Goal: Task Accomplishment & Management: Manage account settings

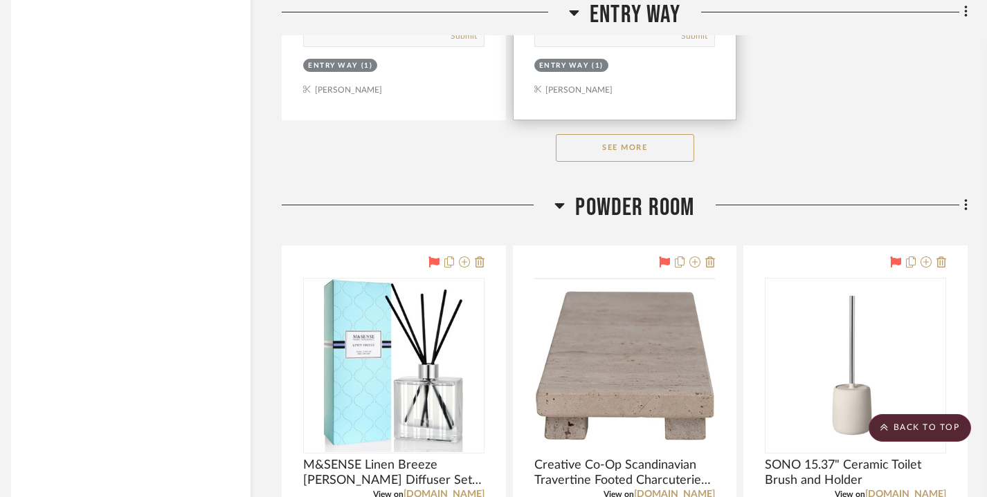
scroll to position [2821, 10]
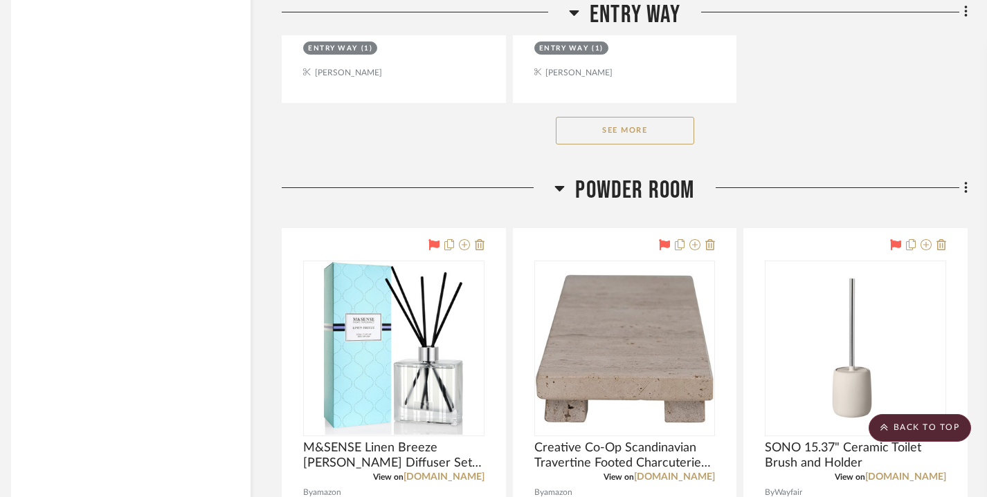
click at [618, 139] on button "See More" at bounding box center [625, 131] width 138 height 28
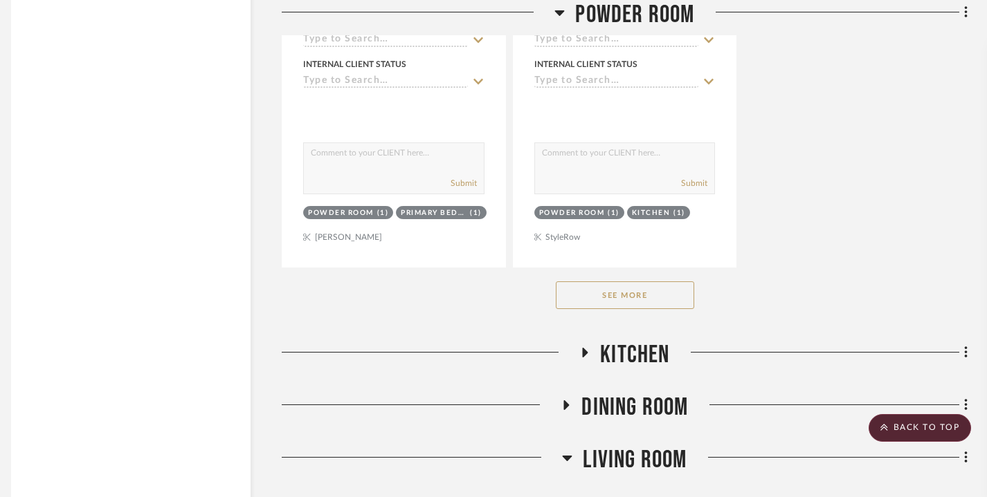
scroll to position [4784, 10]
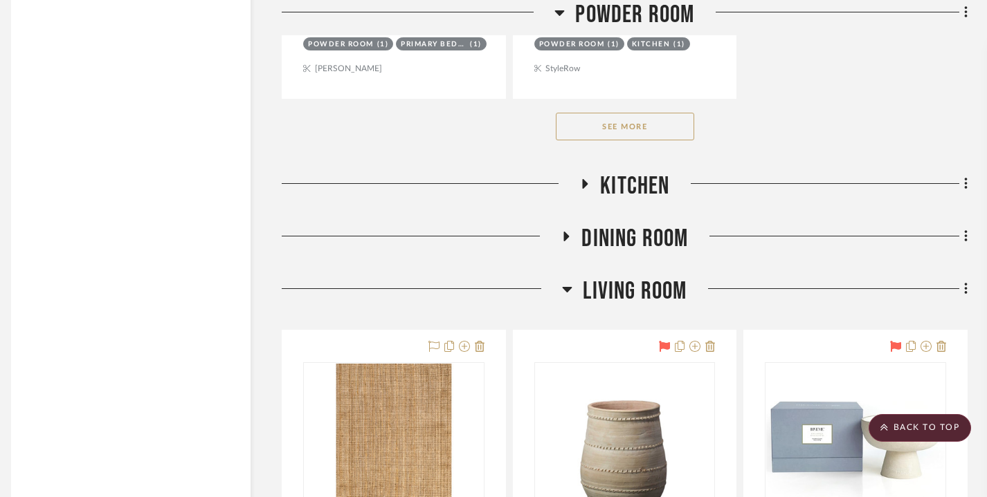
click at [583, 179] on icon at bounding box center [586, 184] width 6 height 10
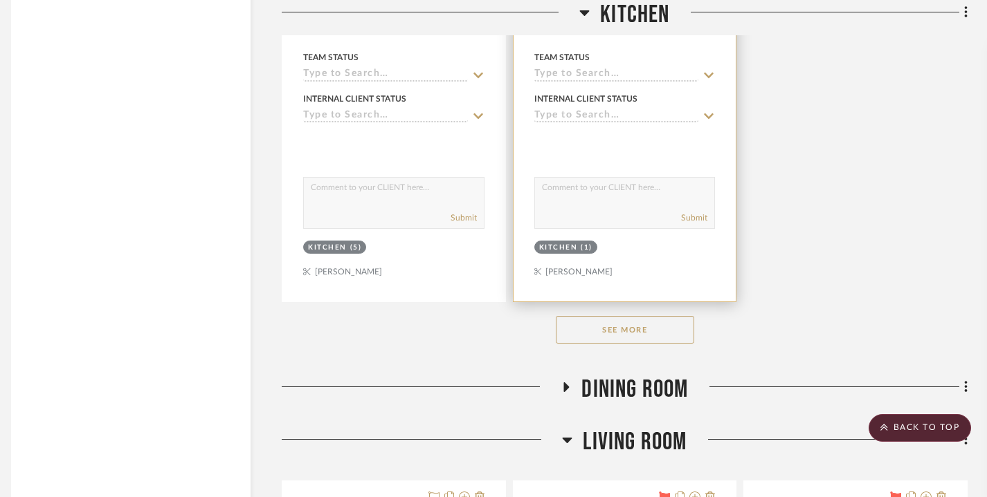
scroll to position [6544, 10]
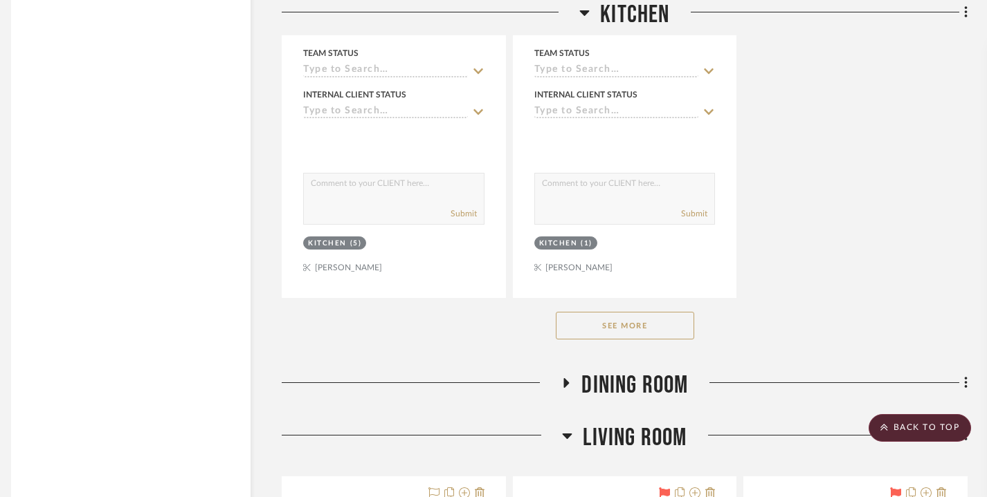
click at [589, 318] on button "See More" at bounding box center [625, 326] width 138 height 28
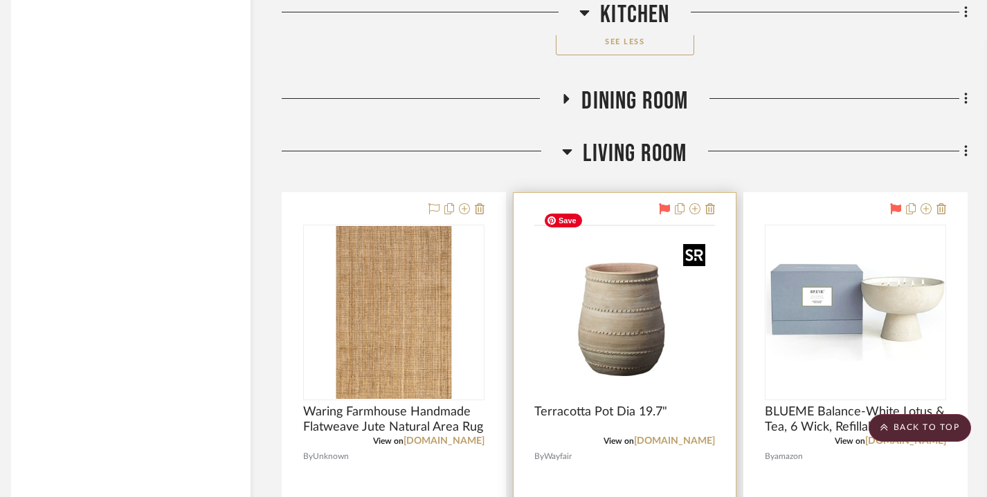
scroll to position [17878, 10]
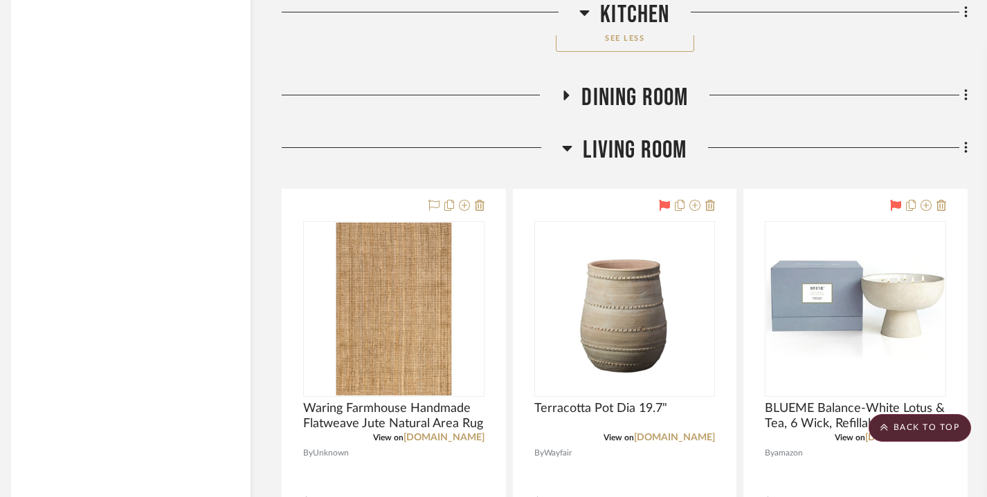
click at [561, 91] on icon at bounding box center [566, 96] width 17 height 10
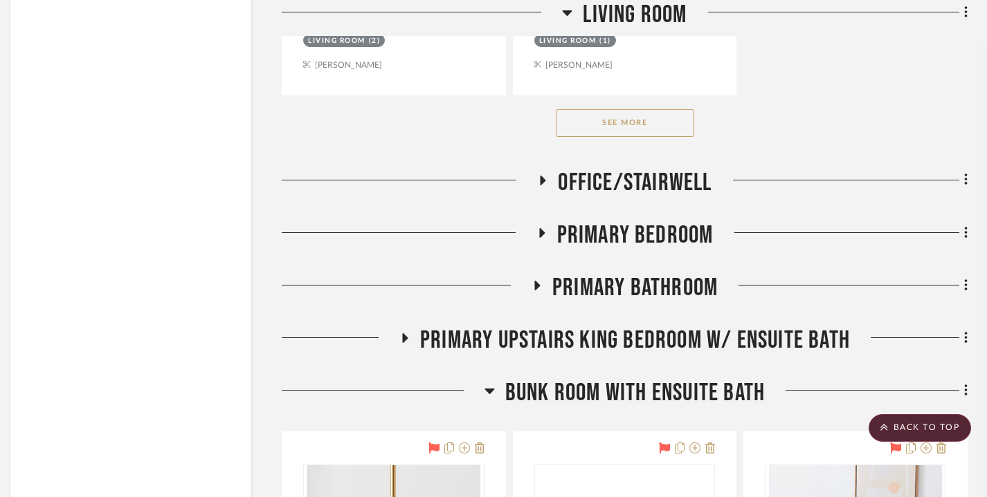
scroll to position [21083, 10]
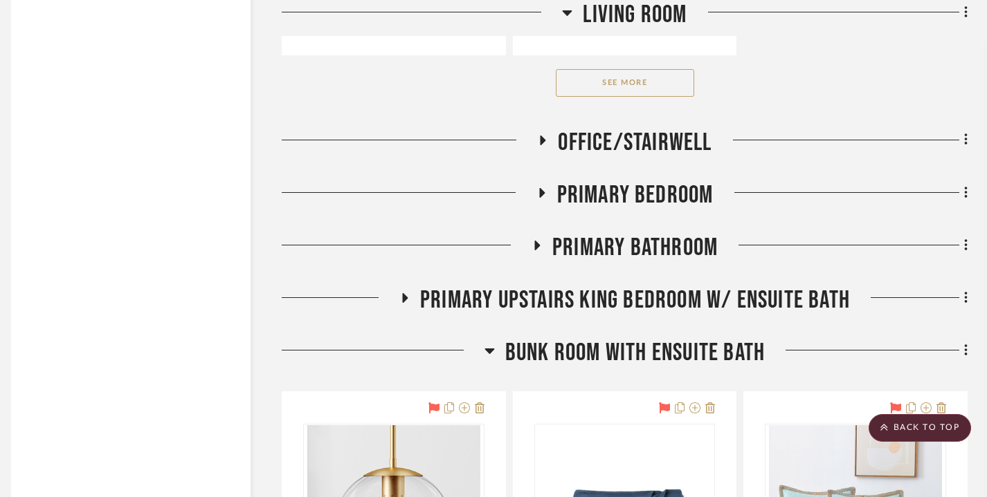
click at [585, 69] on button "See More" at bounding box center [625, 83] width 138 height 28
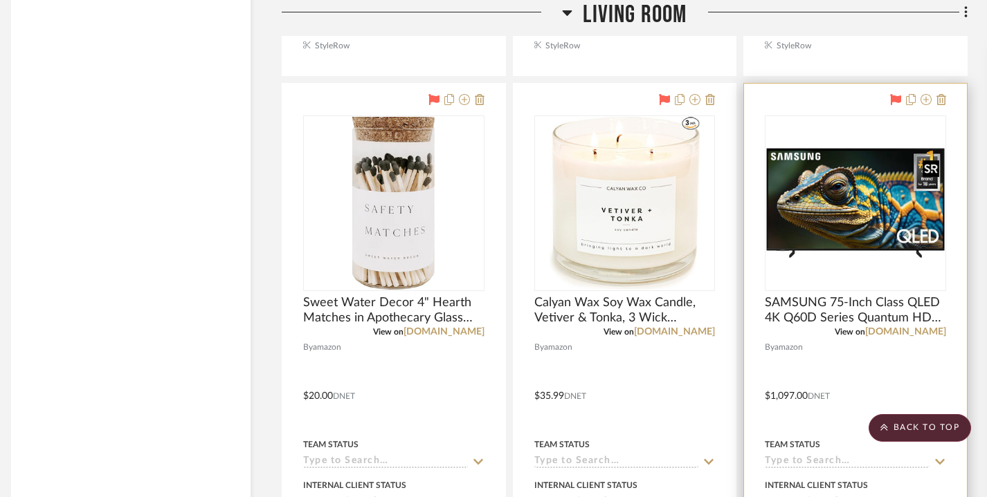
scroll to position [23494, 10]
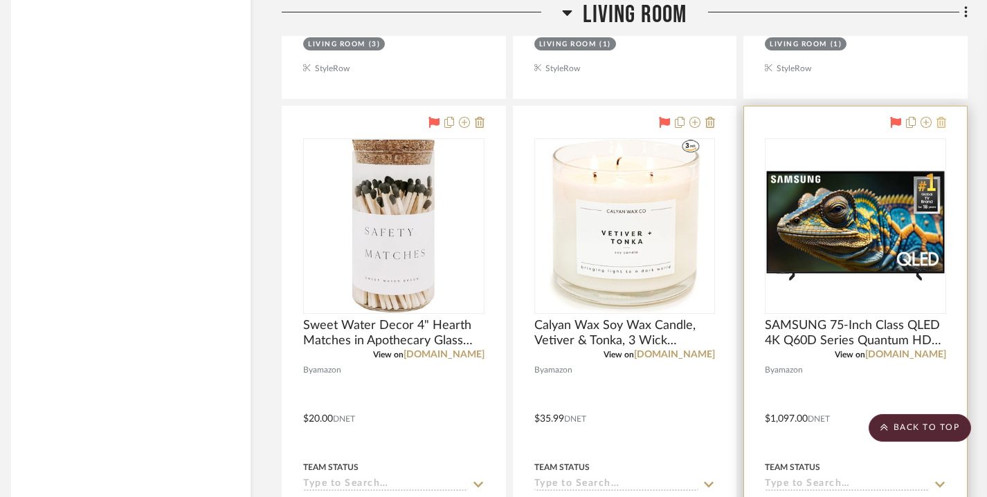
click at [943, 117] on icon at bounding box center [941, 122] width 10 height 11
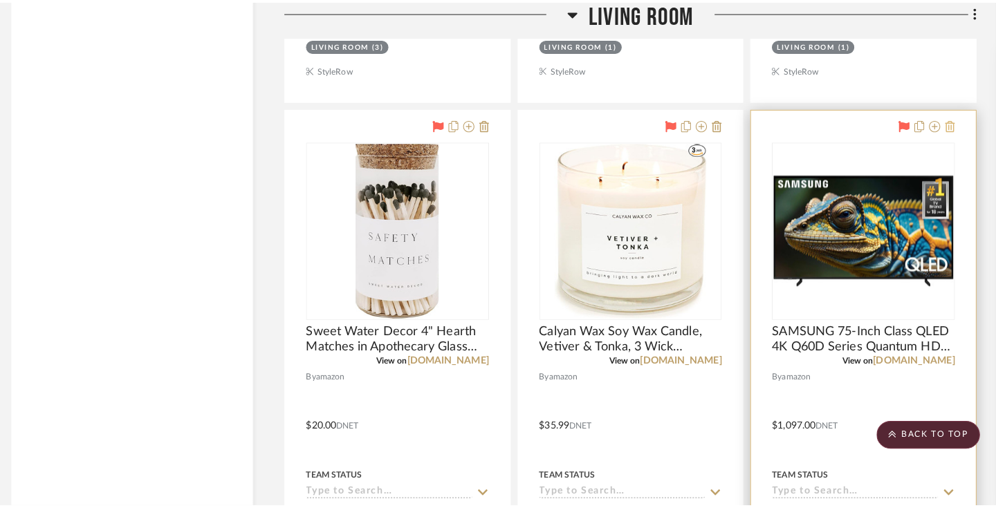
scroll to position [0, 0]
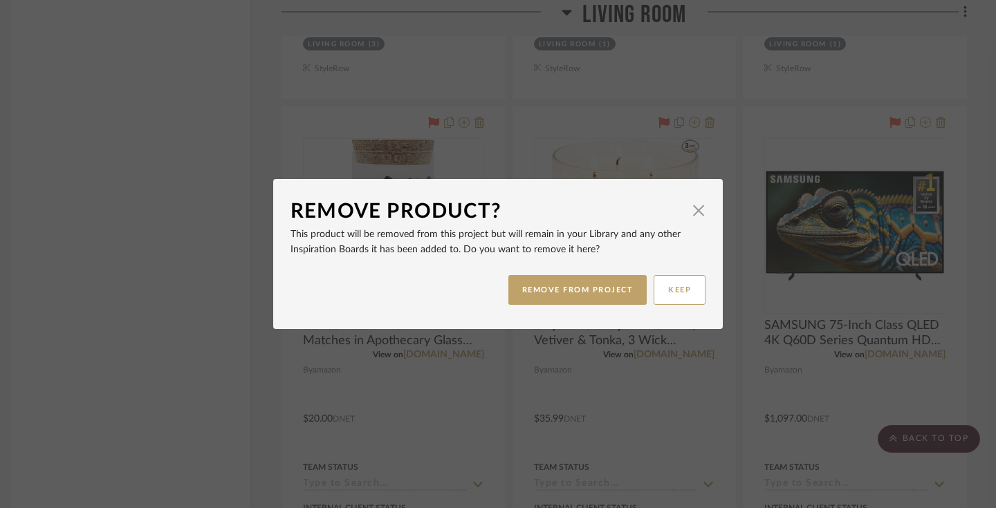
drag, startPoint x: 527, startPoint y: 285, endPoint x: 676, endPoint y: 211, distance: 166.1
click at [674, 215] on mat-dialog-content "Remove Product? × This product will be removed from this project but will remai…" at bounding box center [498, 254] width 415 height 116
click at [692, 209] on span "button" at bounding box center [699, 210] width 28 height 28
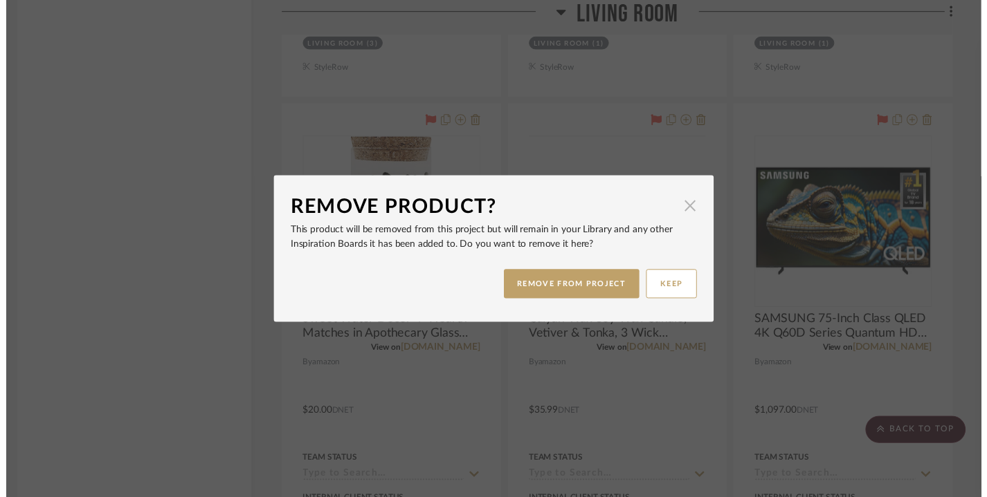
scroll to position [23494, 10]
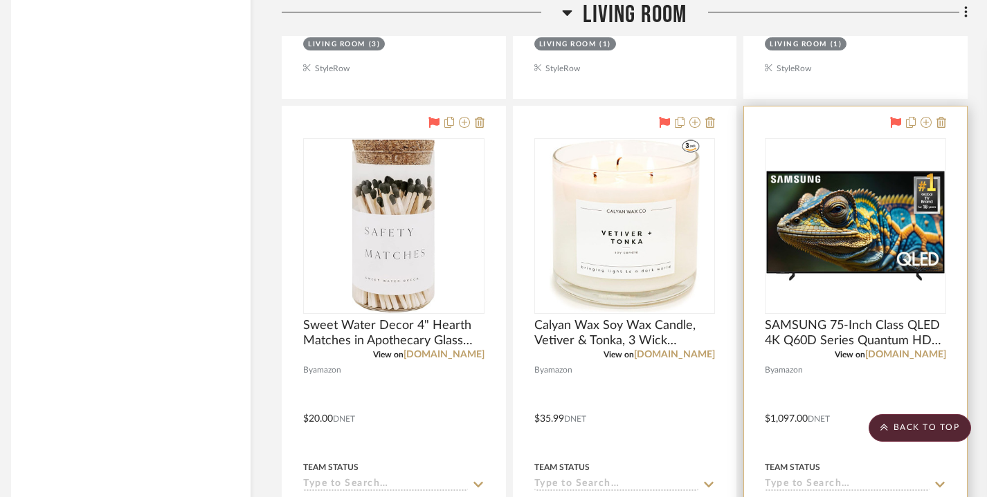
click at [895, 117] on icon at bounding box center [895, 122] width 11 height 11
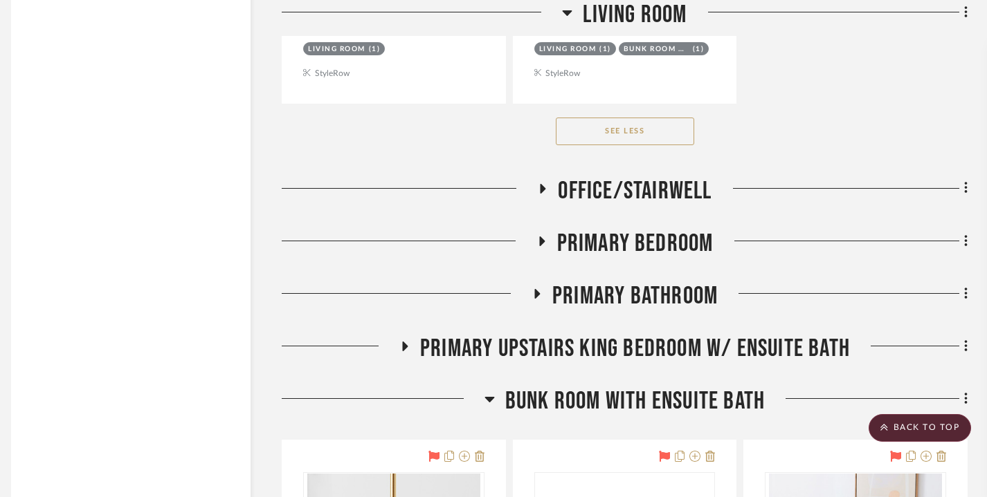
scroll to position [24731, 10]
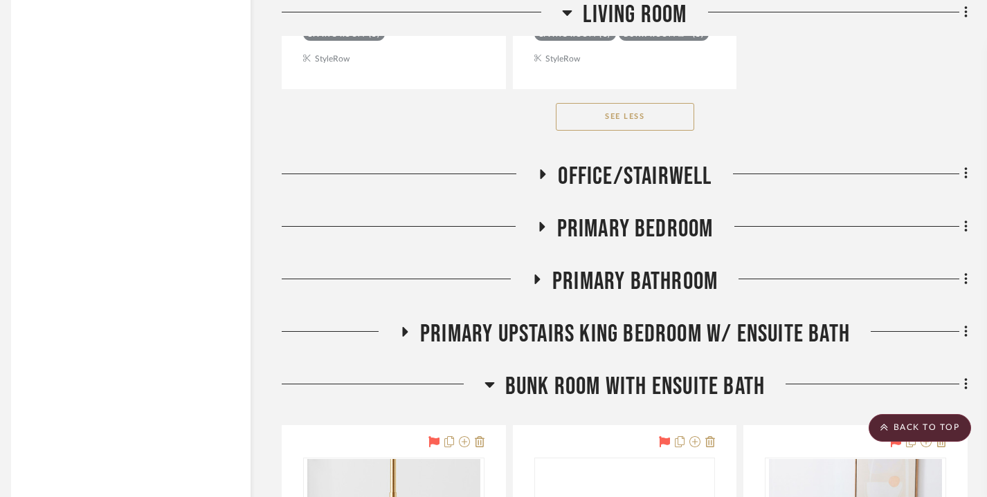
click at [540, 169] on icon at bounding box center [543, 174] width 6 height 10
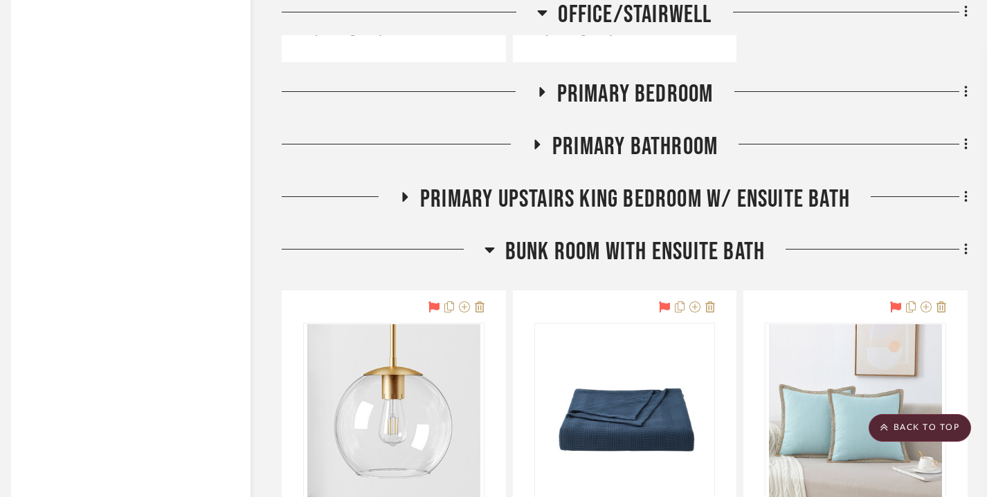
scroll to position [26110, 10]
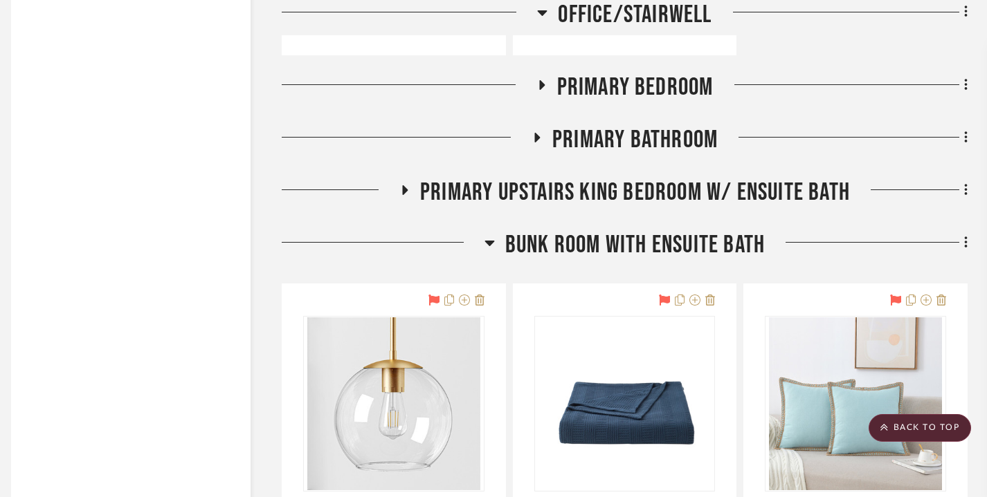
click at [540, 80] on icon at bounding box center [542, 85] width 6 height 10
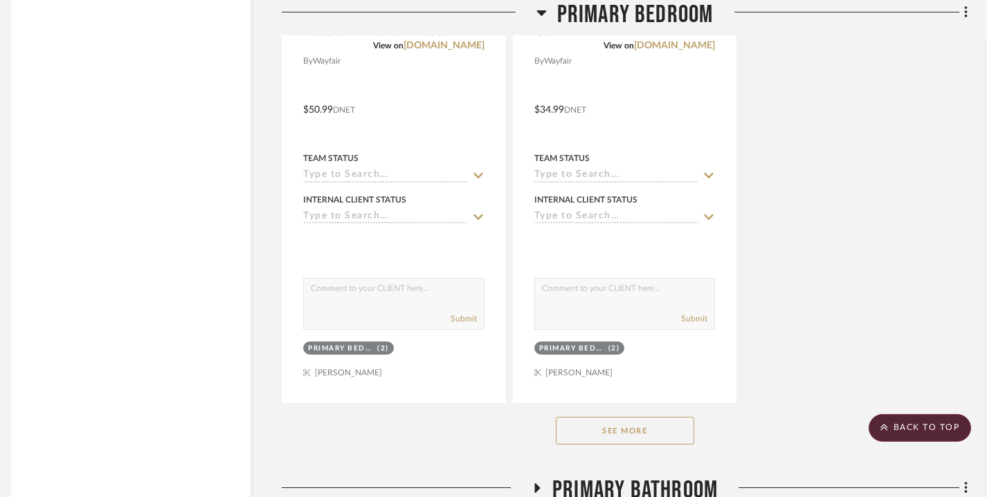
scroll to position [27747, 10]
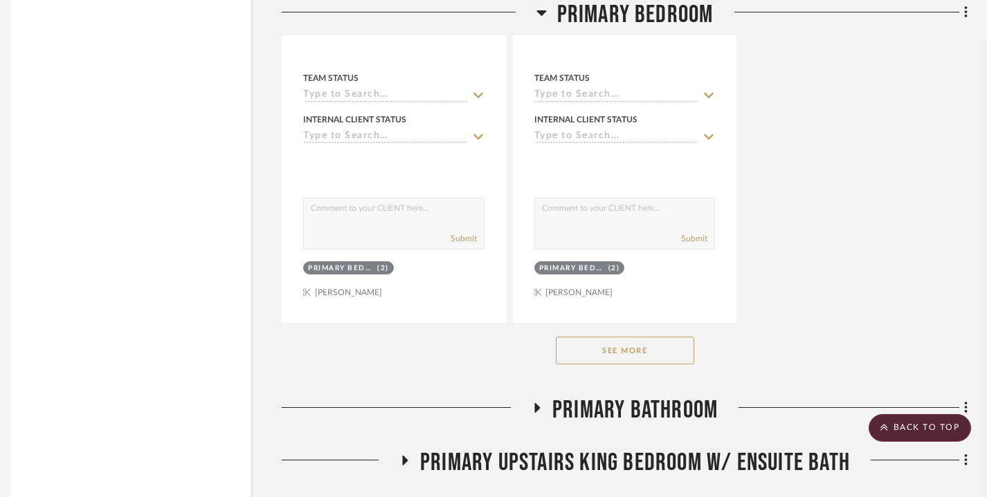
click at [611, 337] on button "See More" at bounding box center [625, 351] width 138 height 28
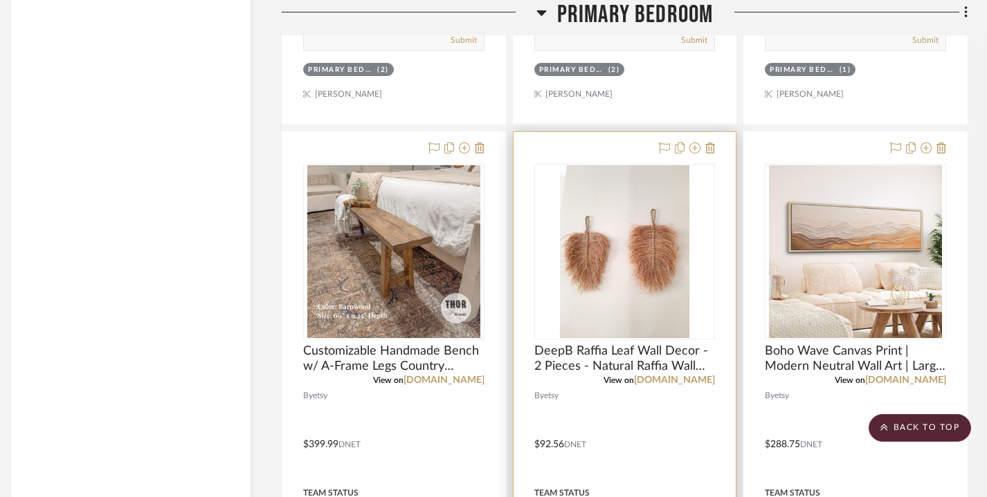
scroll to position [27944, 10]
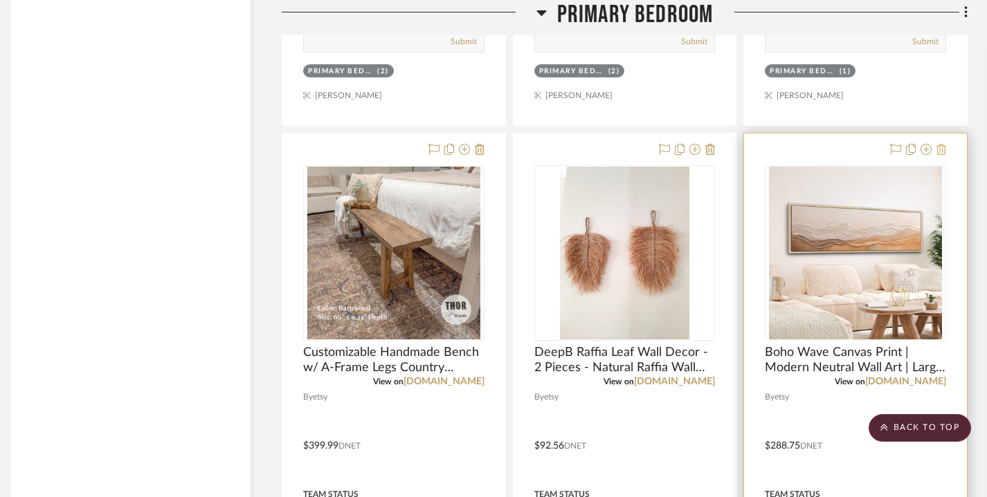
click at [945, 144] on icon at bounding box center [941, 149] width 10 height 11
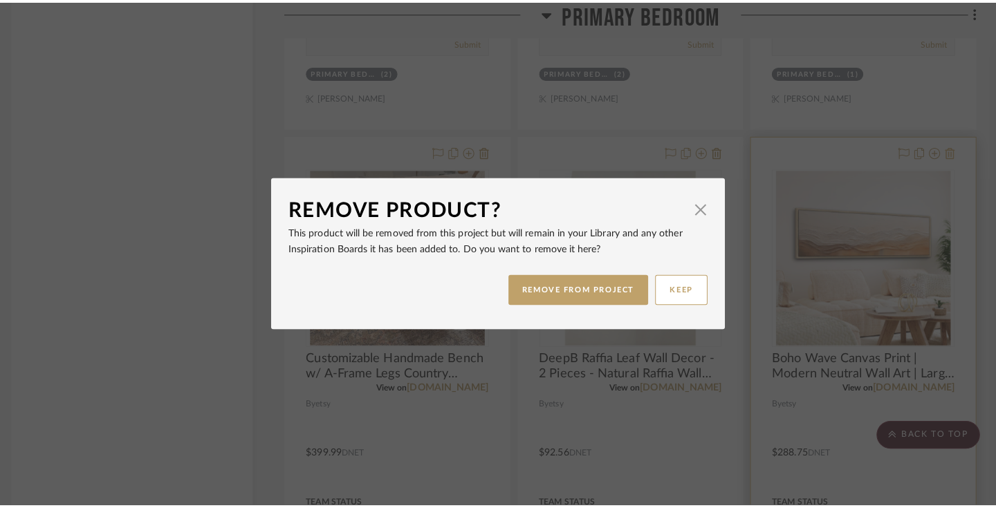
scroll to position [0, 0]
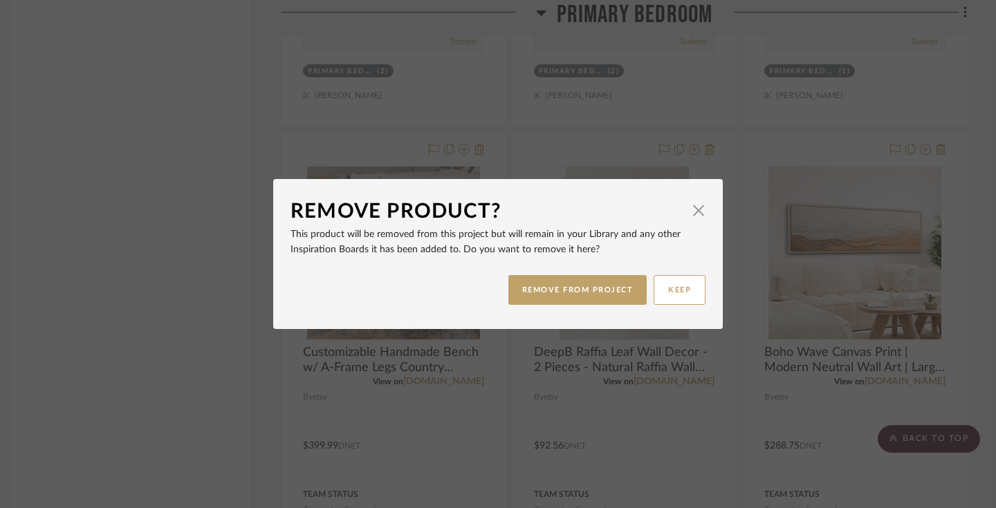
click at [703, 216] on dialog-content "Remove Product? × This product will be removed from this project but will remai…" at bounding box center [498, 254] width 450 height 150
click at [688, 211] on span "button" at bounding box center [699, 210] width 28 height 28
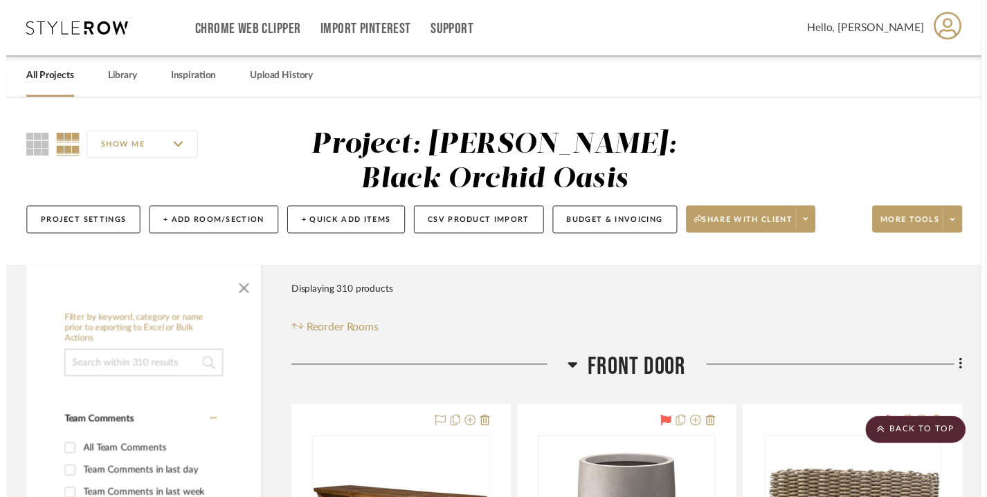
scroll to position [27944, 10]
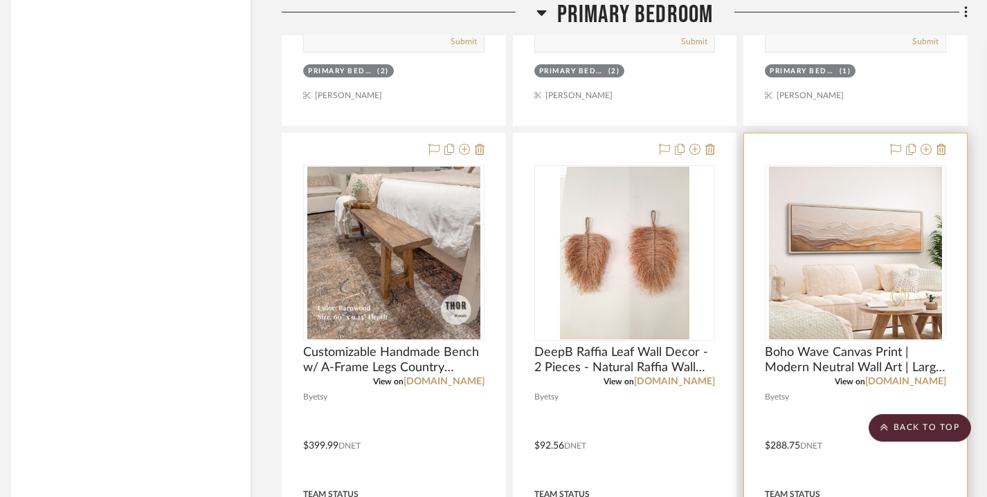
click at [785, 382] on div at bounding box center [855, 436] width 223 height 605
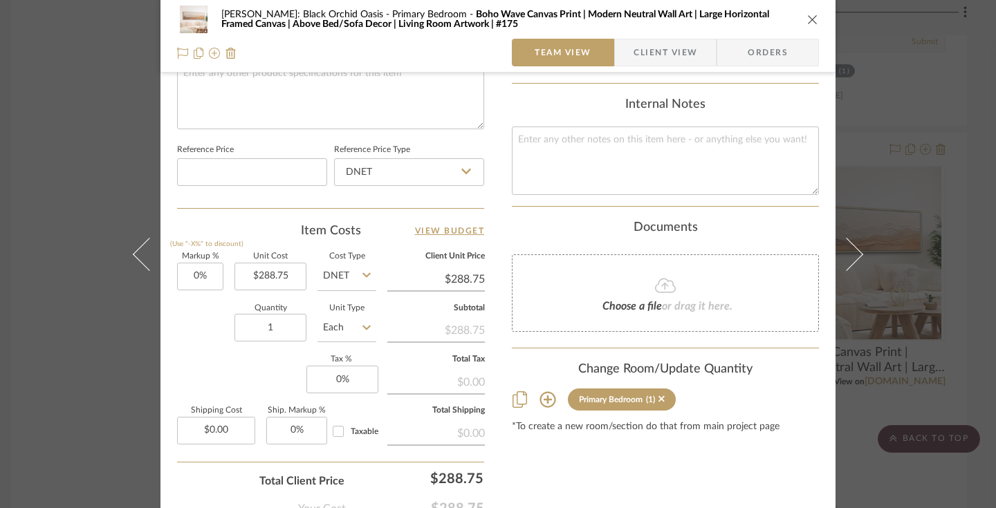
scroll to position [777, 0]
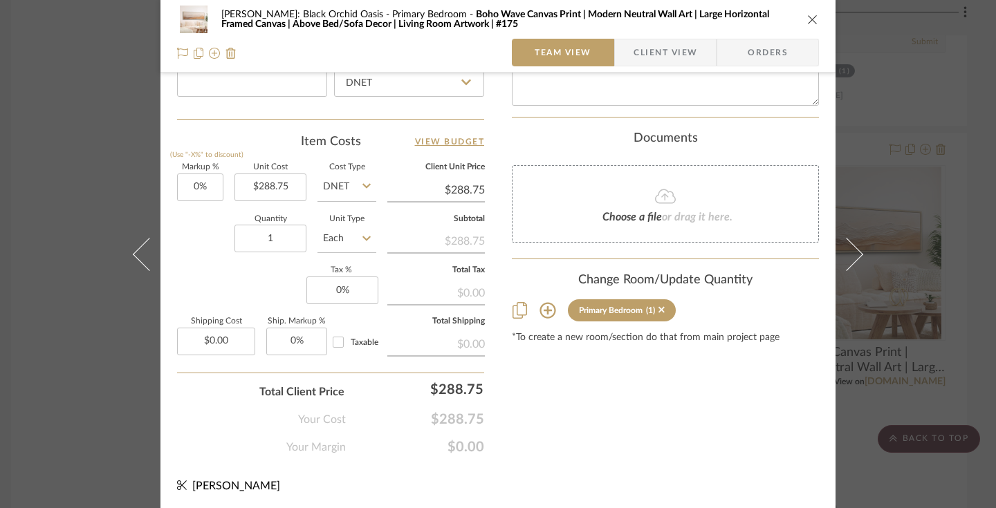
click at [807, 17] on icon "close" at bounding box center [812, 19] width 11 height 11
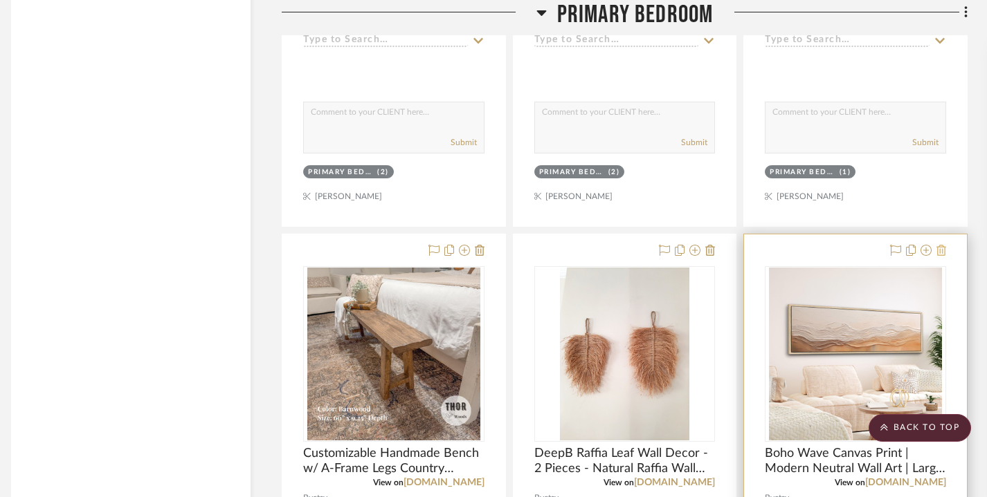
click at [940, 245] on icon at bounding box center [941, 250] width 10 height 11
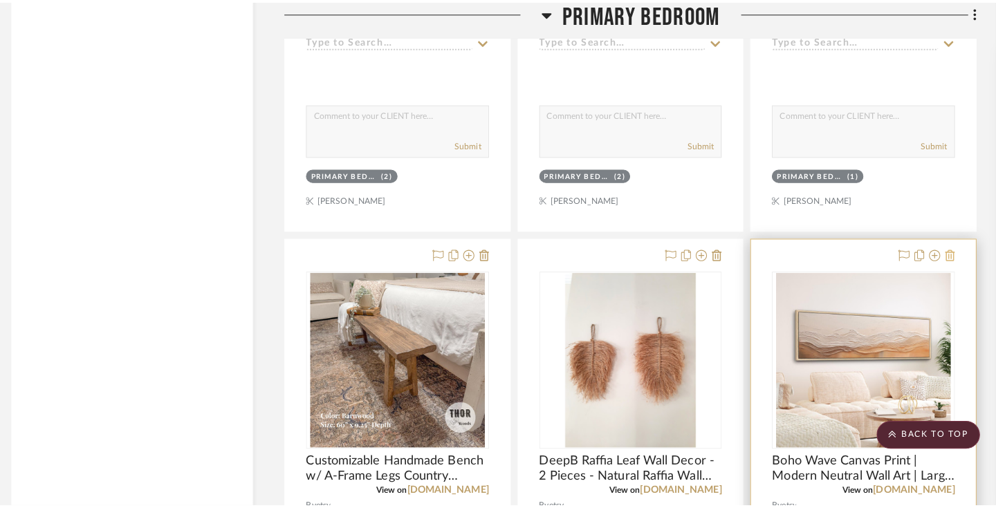
scroll to position [0, 0]
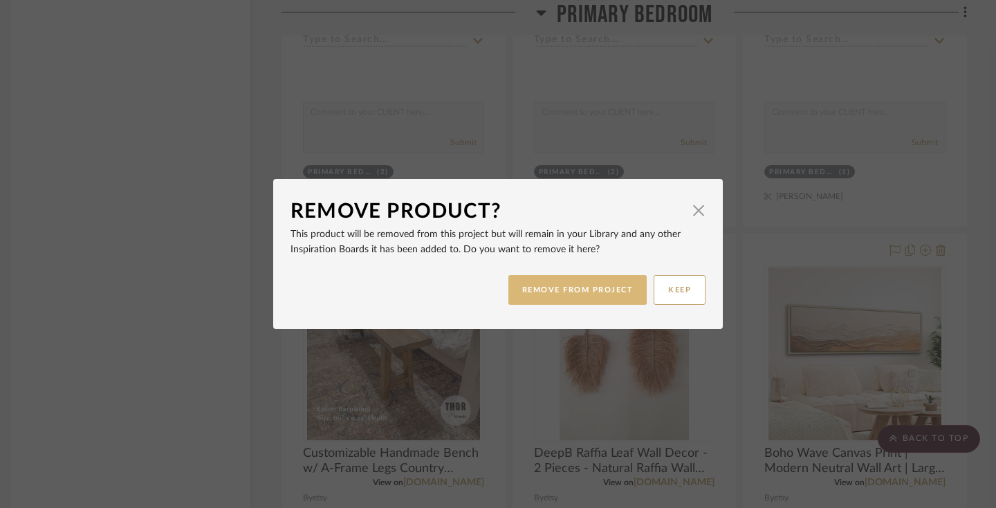
click at [589, 295] on button "REMOVE FROM PROJECT" at bounding box center [577, 290] width 139 height 30
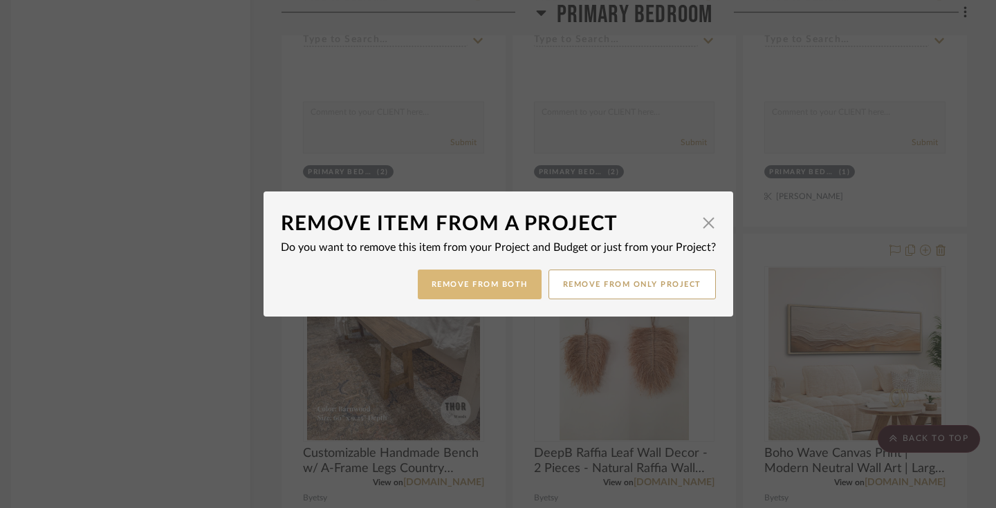
click at [468, 285] on button "Remove from Both" at bounding box center [480, 285] width 124 height 30
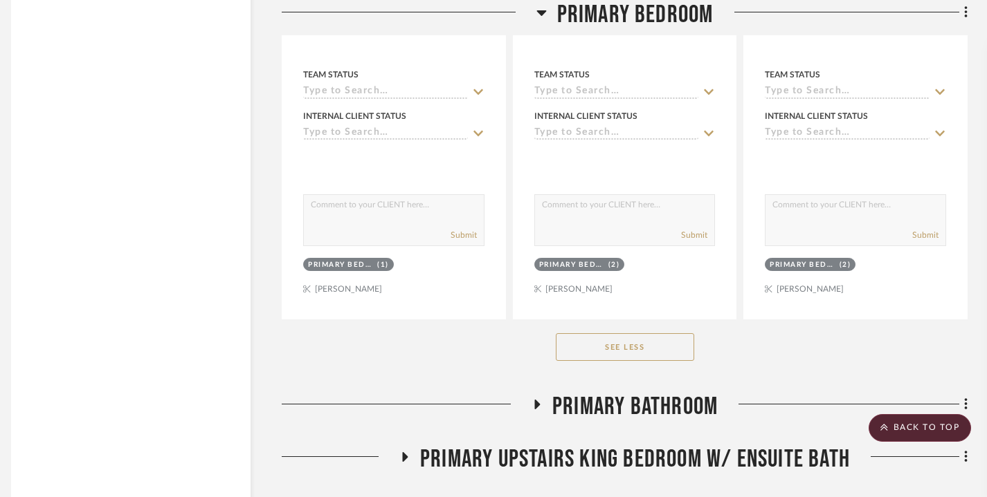
scroll to position [28453, 10]
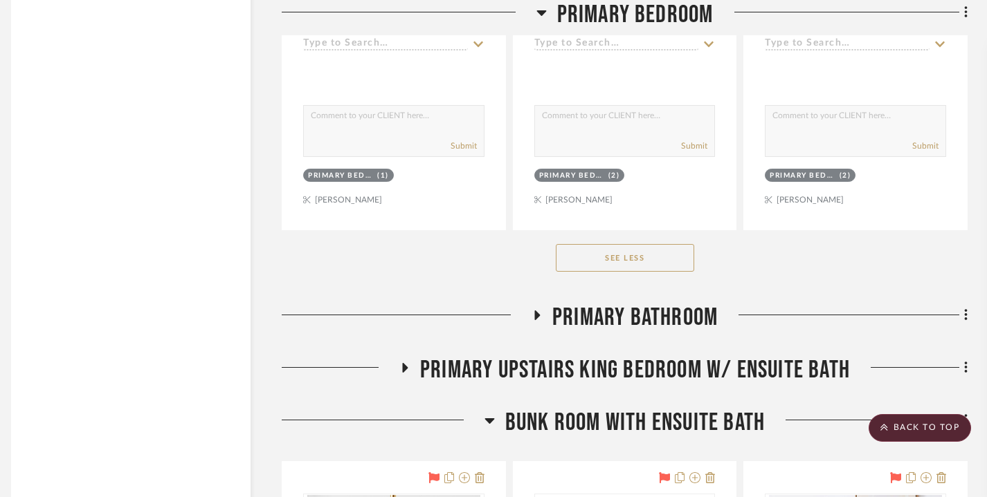
click at [533, 311] on icon at bounding box center [536, 316] width 17 height 10
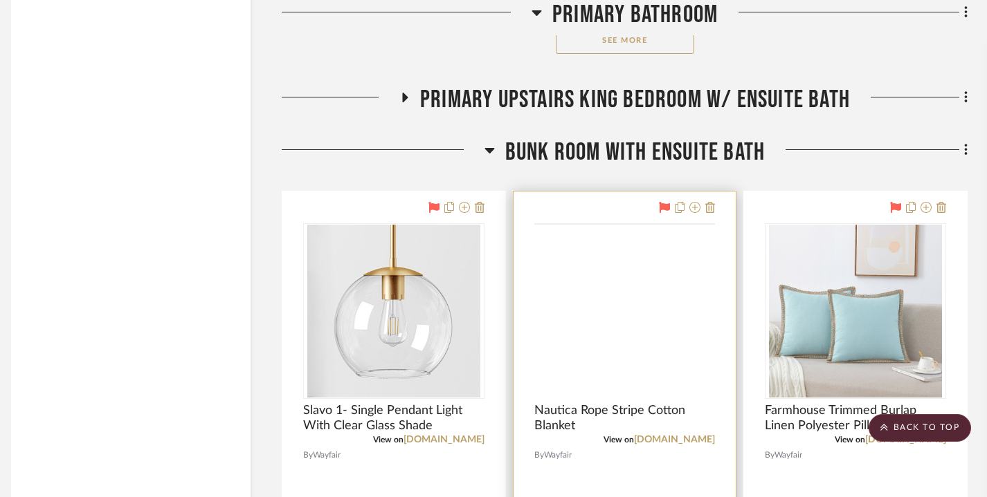
scroll to position [30632, 10]
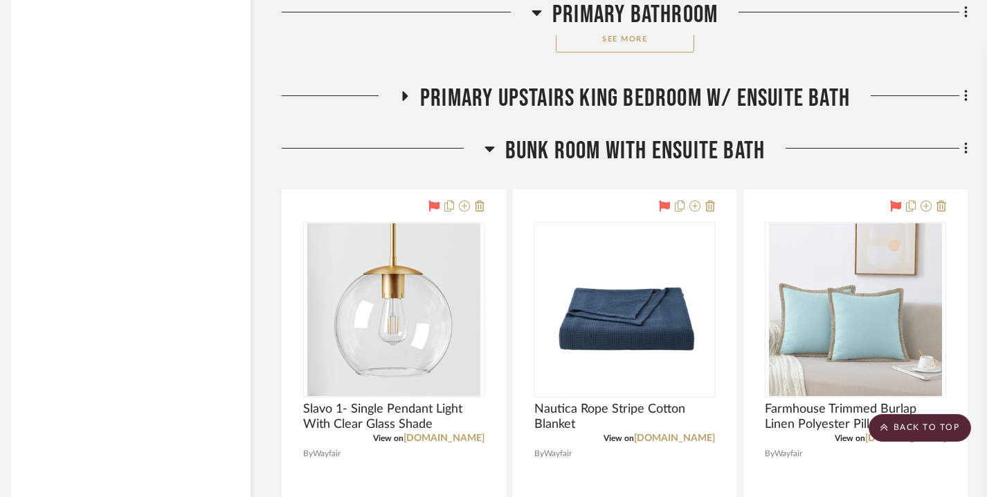
click at [403, 91] on icon at bounding box center [406, 96] width 6 height 10
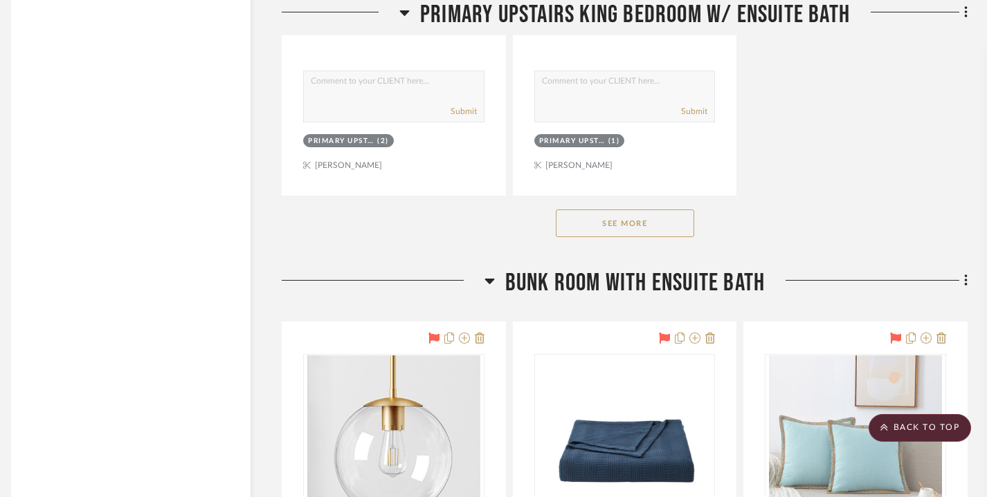
scroll to position [32414, 10]
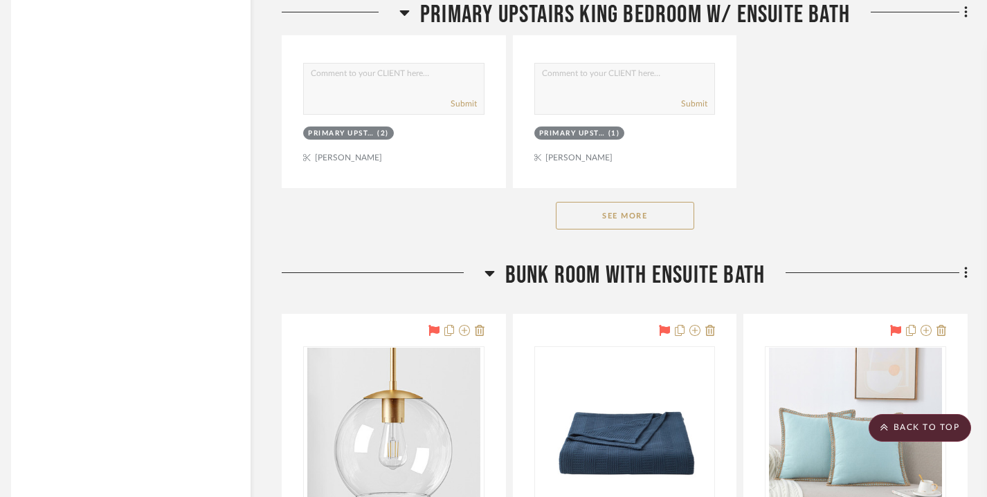
click at [610, 202] on button "See More" at bounding box center [625, 216] width 138 height 28
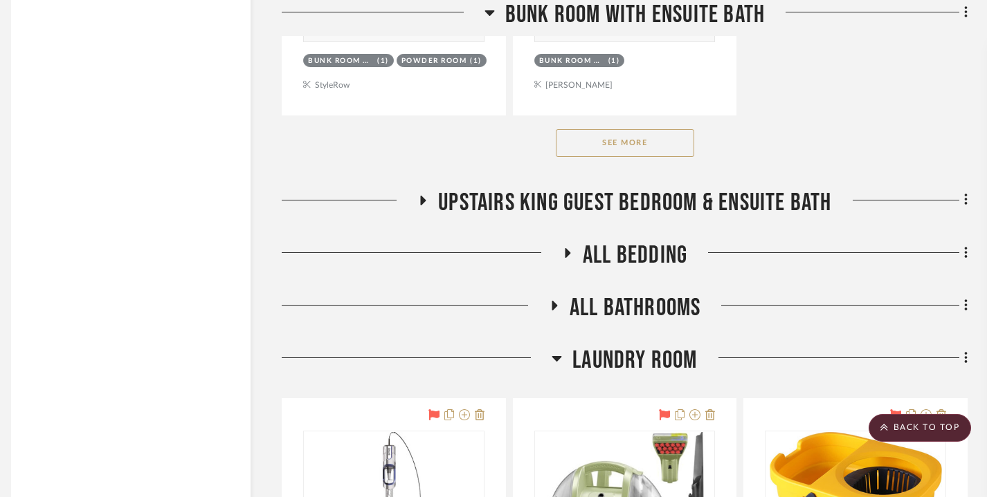
scroll to position [37525, 10]
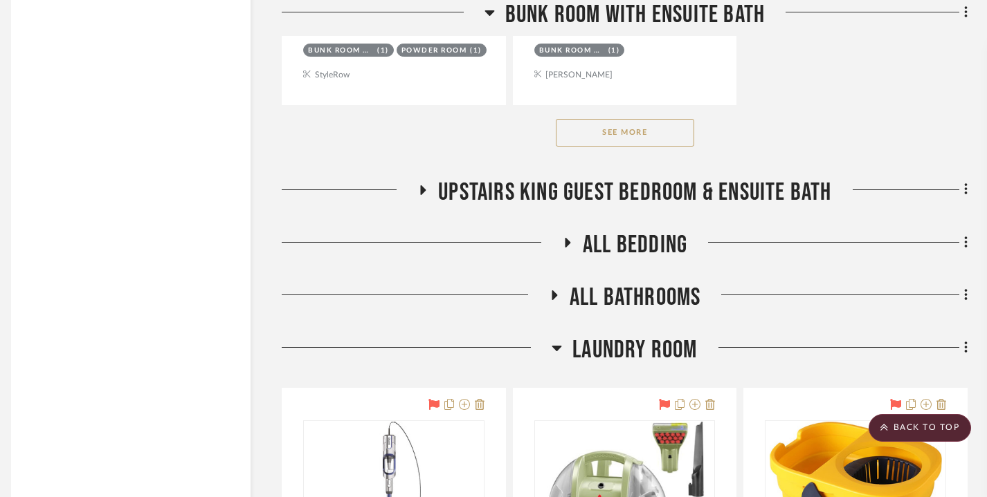
click at [416, 185] on icon at bounding box center [422, 190] width 17 height 10
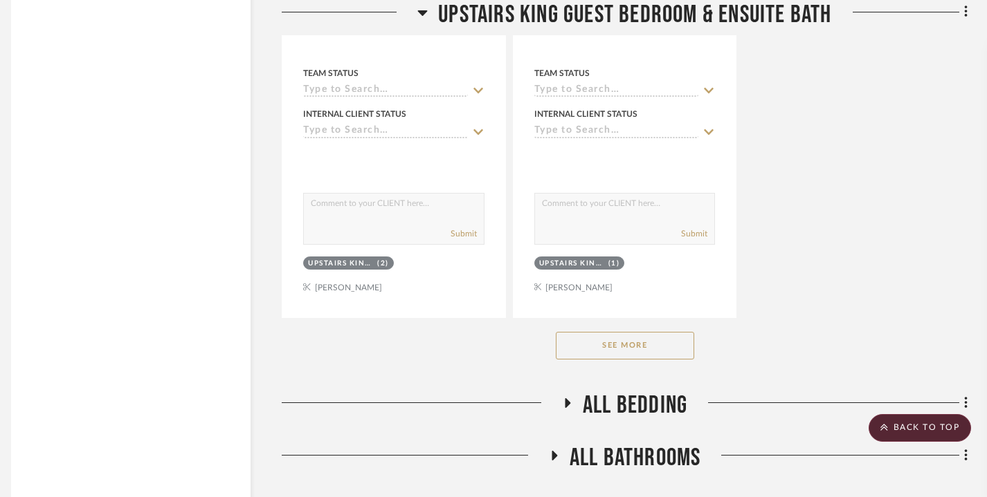
scroll to position [39495, 10]
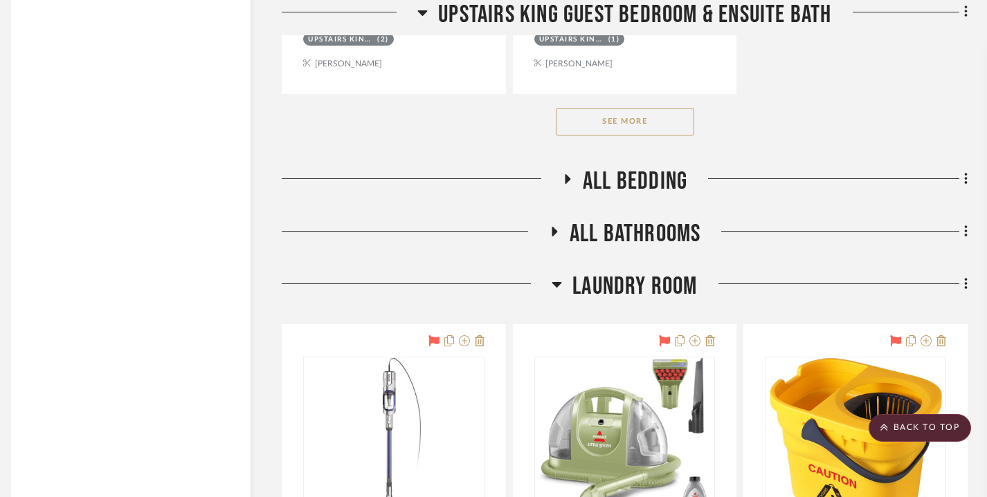
click at [564, 174] on icon at bounding box center [566, 179] width 17 height 10
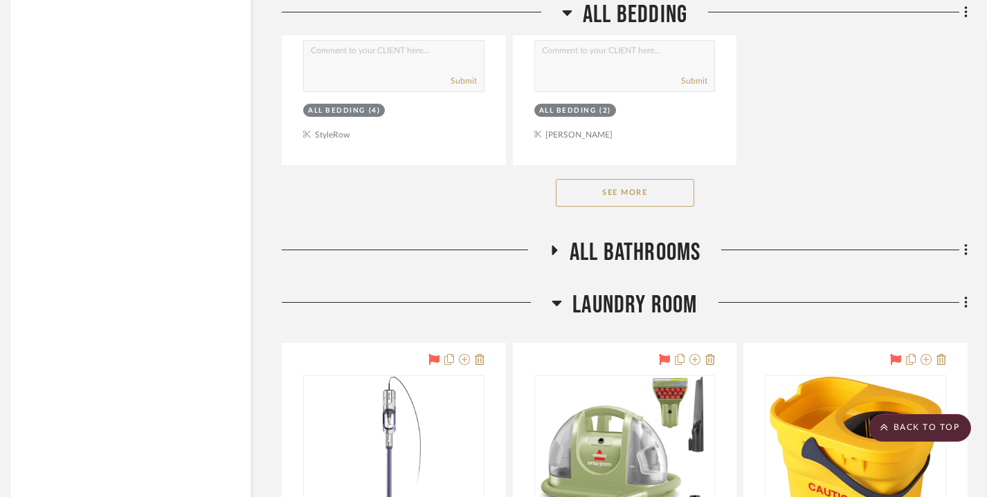
scroll to position [41385, 10]
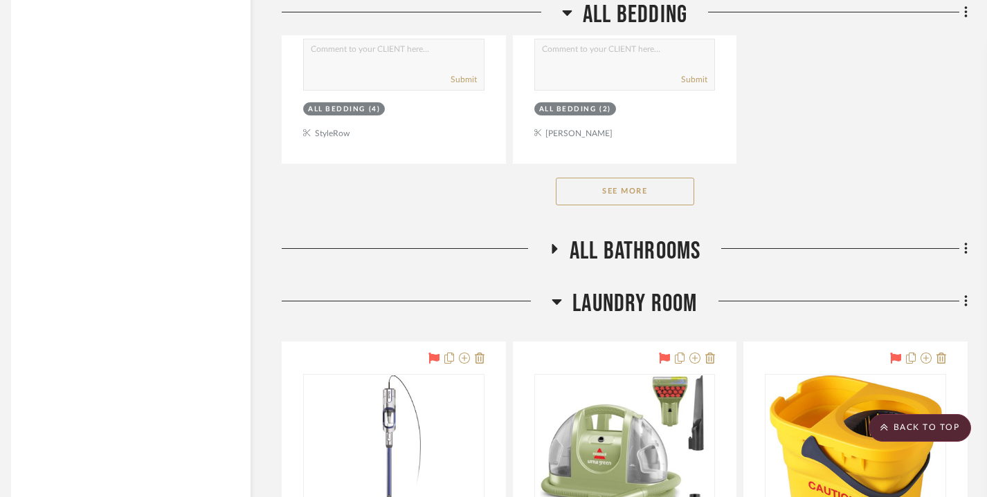
click at [583, 178] on button "See More" at bounding box center [625, 192] width 138 height 28
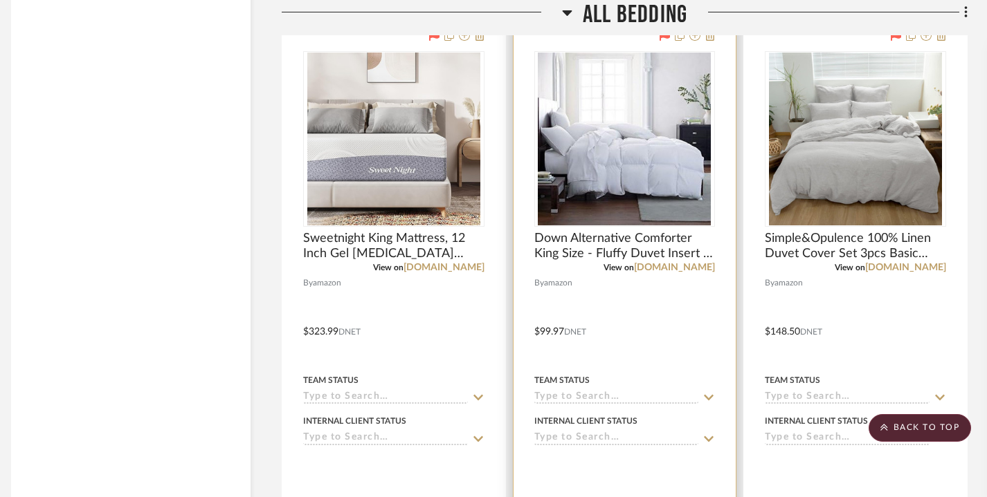
scroll to position [41540, 10]
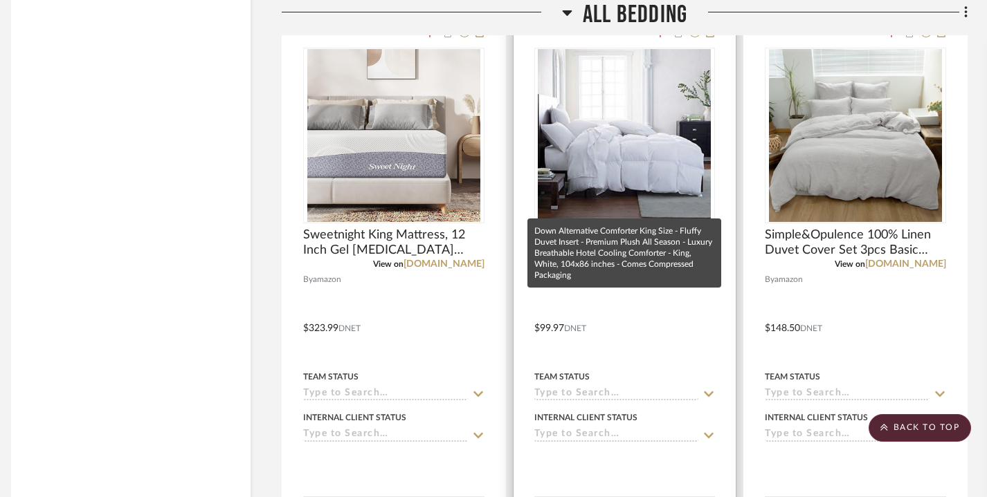
click at [627, 228] on span "Down Alternative Comforter King Size - Fluffy Duvet Insert - Premium Plush All …" at bounding box center [624, 243] width 181 height 30
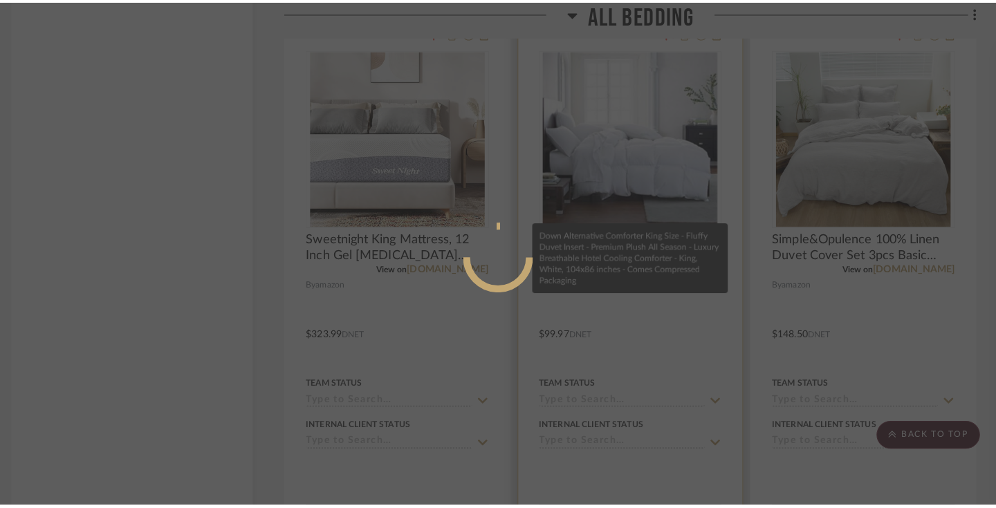
scroll to position [0, 0]
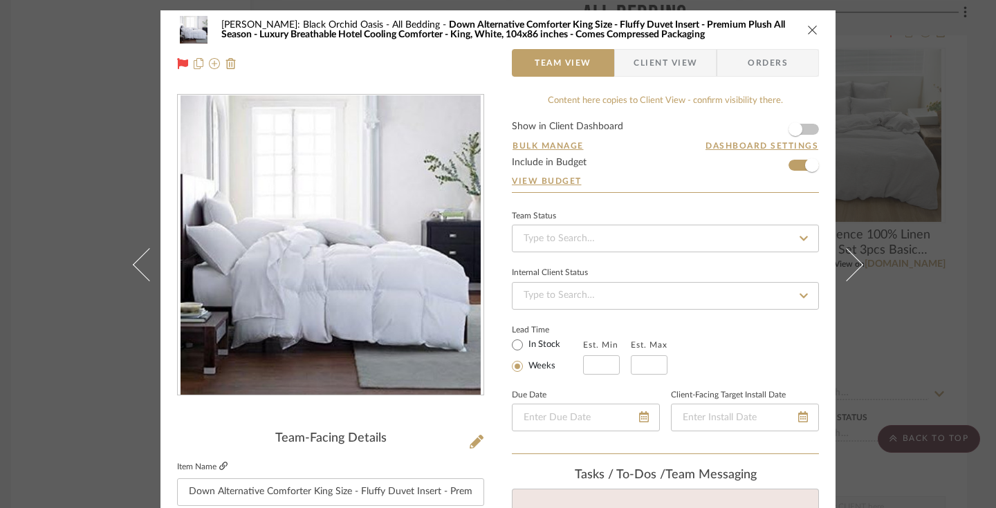
click at [219, 468] on icon at bounding box center [223, 466] width 8 height 8
click at [807, 25] on icon "close" at bounding box center [812, 29] width 11 height 11
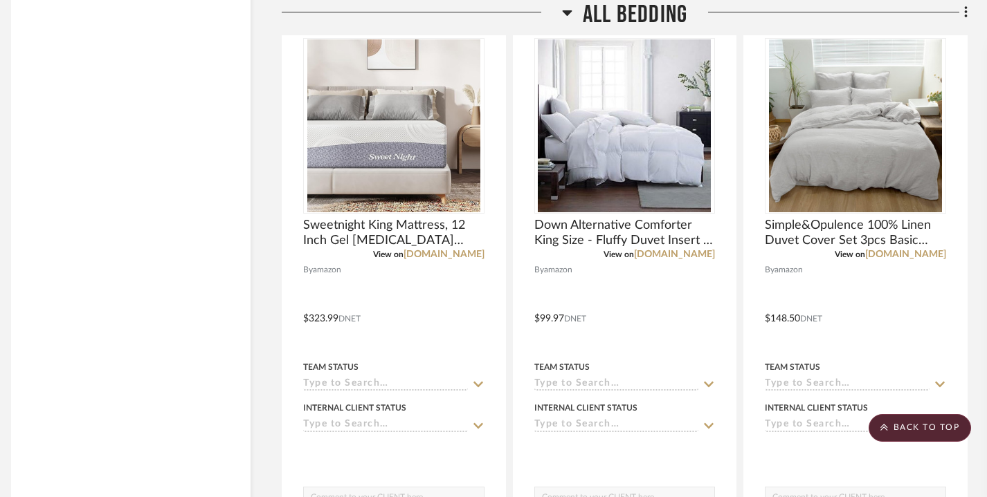
scroll to position [41809, 10]
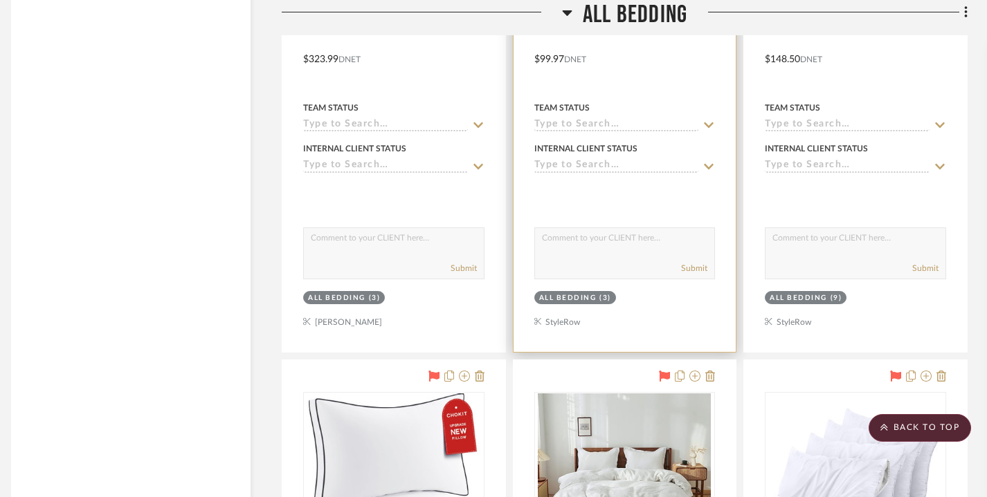
click at [591, 293] on div "All Bedding" at bounding box center [567, 298] width 57 height 10
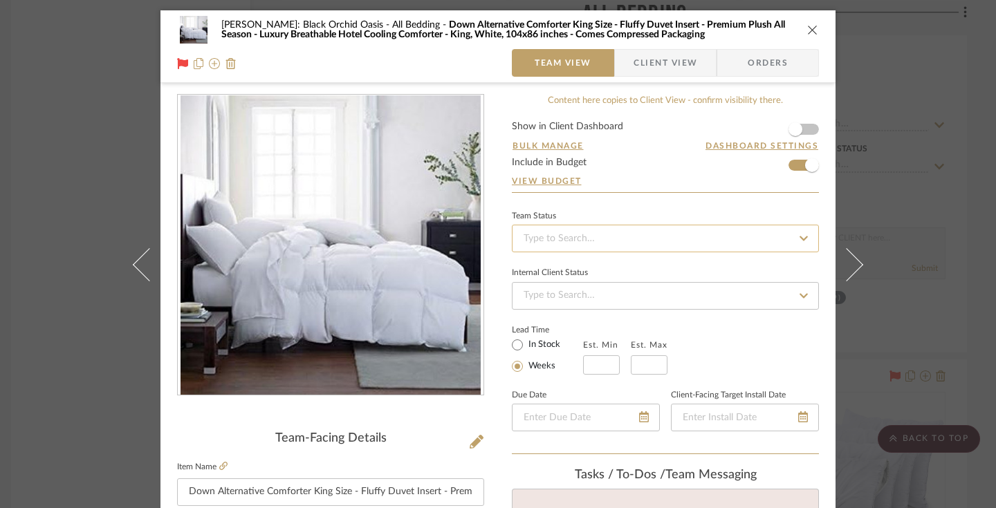
scroll to position [616, 0]
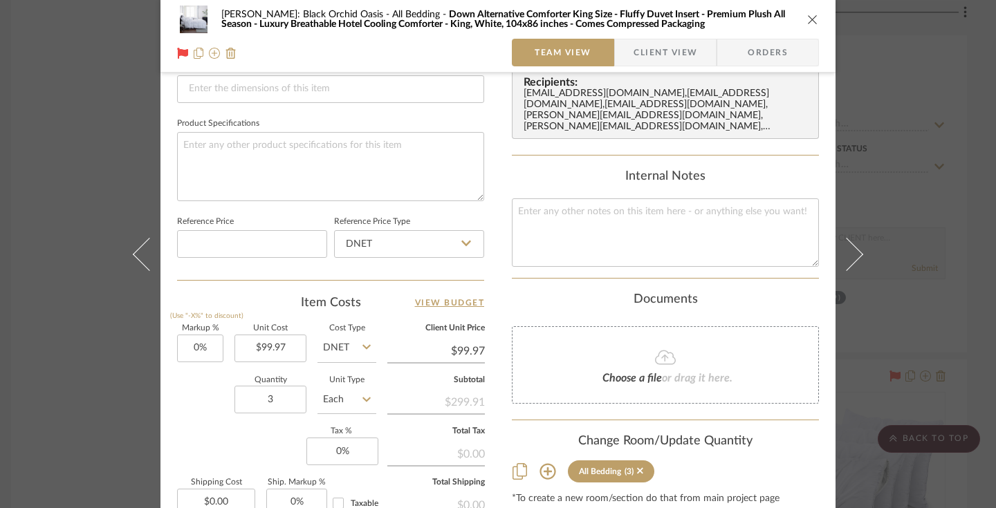
click at [607, 467] on div "All Bedding" at bounding box center [600, 472] width 42 height 10
click at [540, 464] on icon at bounding box center [548, 472] width 16 height 16
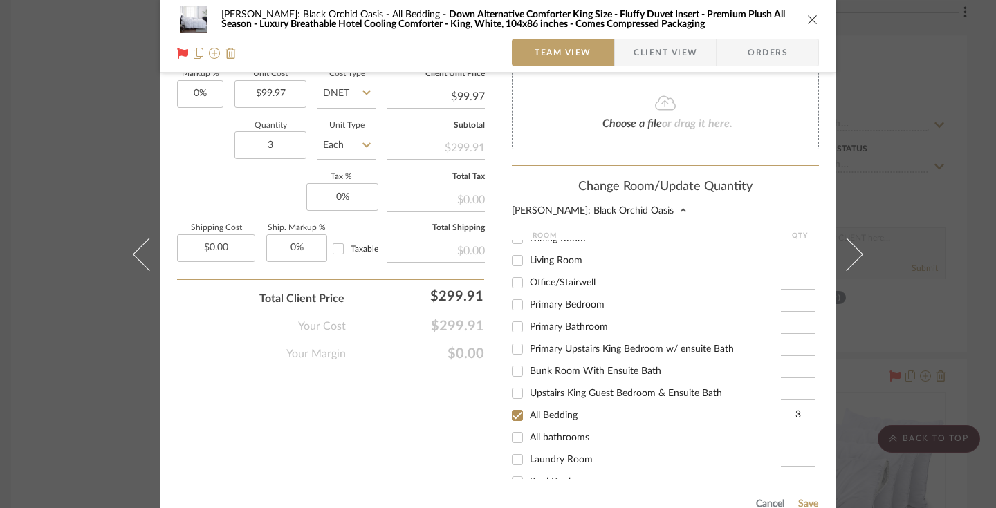
scroll to position [149, 0]
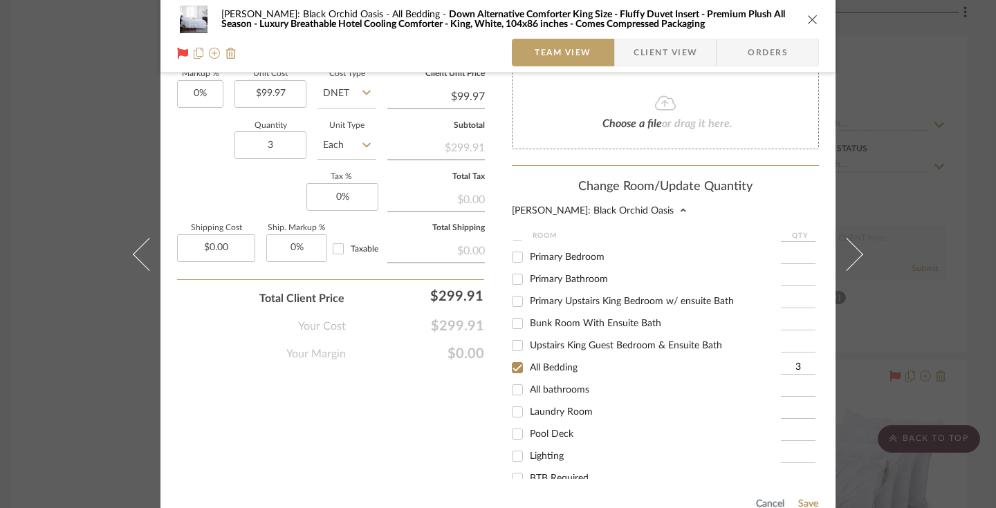
click at [813, 369] on form "Room QTY Front Door Entry Way Powder Room Kitchen Dining Room Living Room Offic…" at bounding box center [665, 355] width 307 height 247
type input "4"
click at [803, 497] on button "Save" at bounding box center [808, 504] width 21 height 11
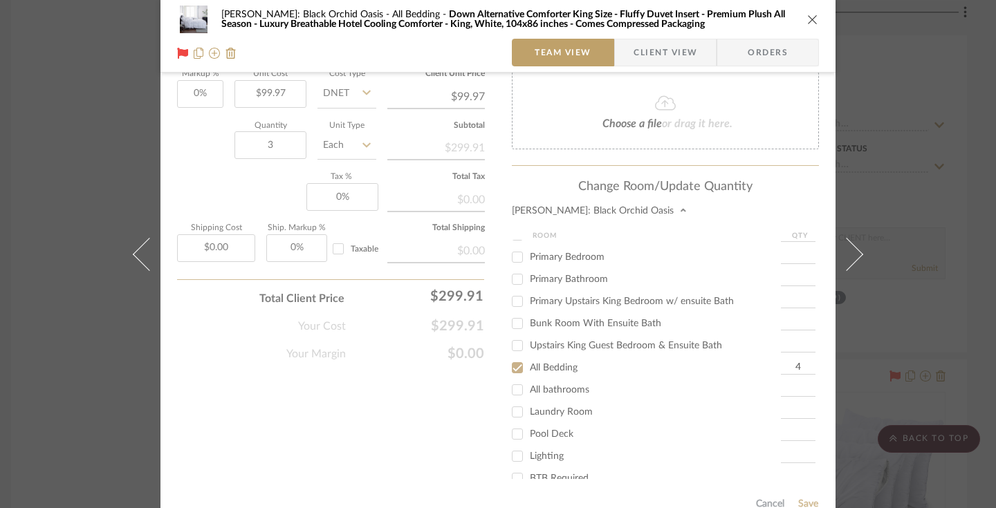
type input "4"
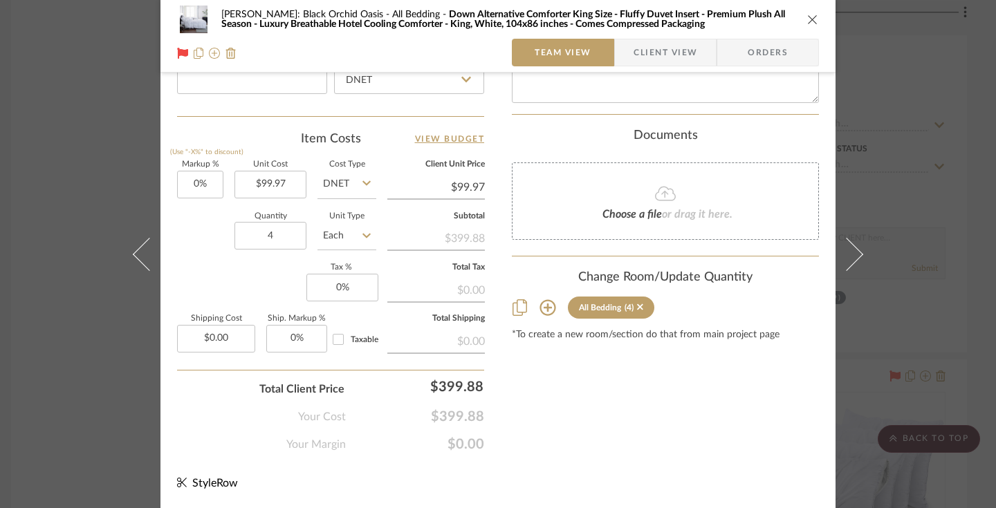
scroll to position [777, 0]
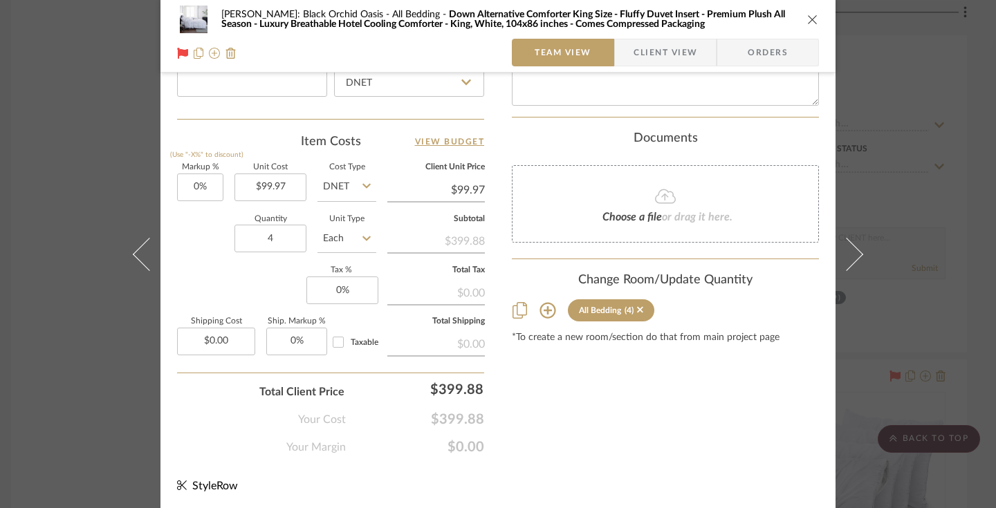
click at [809, 23] on icon "close" at bounding box center [812, 19] width 11 height 11
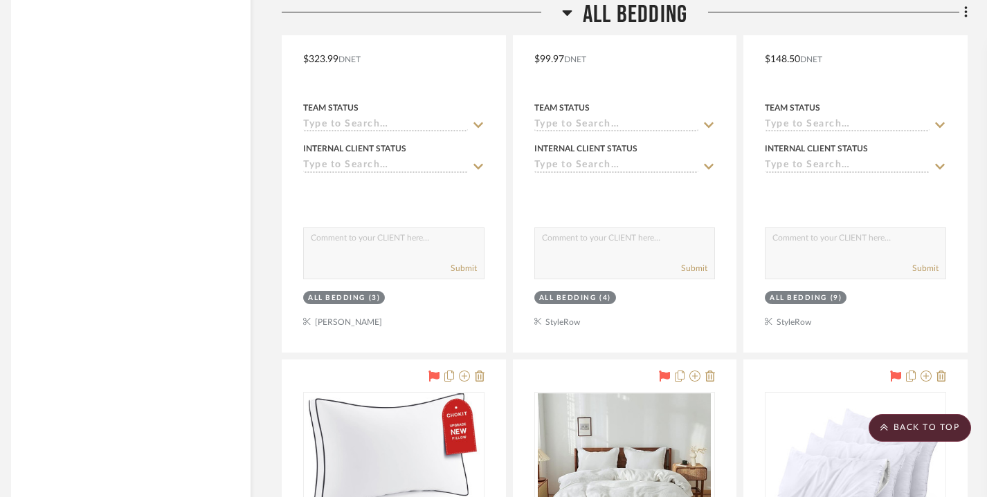
scroll to position [42416, 10]
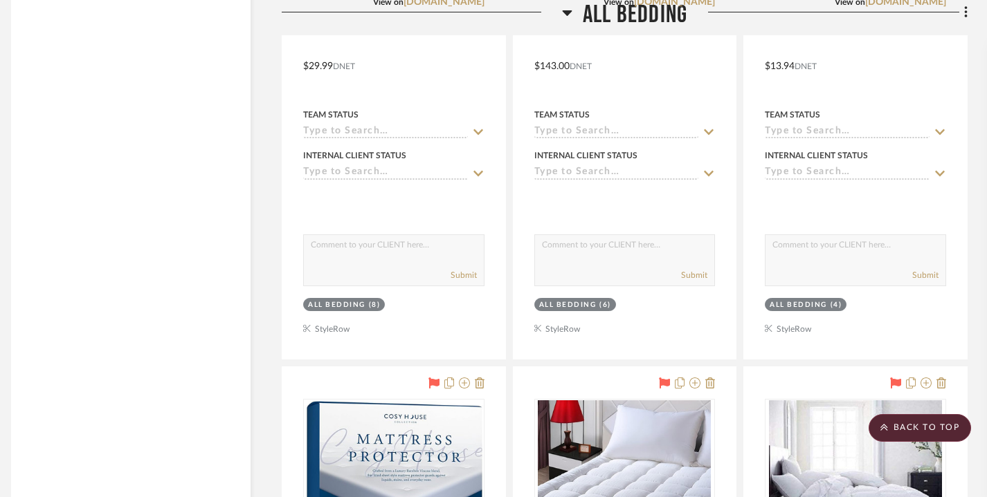
click at [566, 8] on icon at bounding box center [567, 12] width 10 height 17
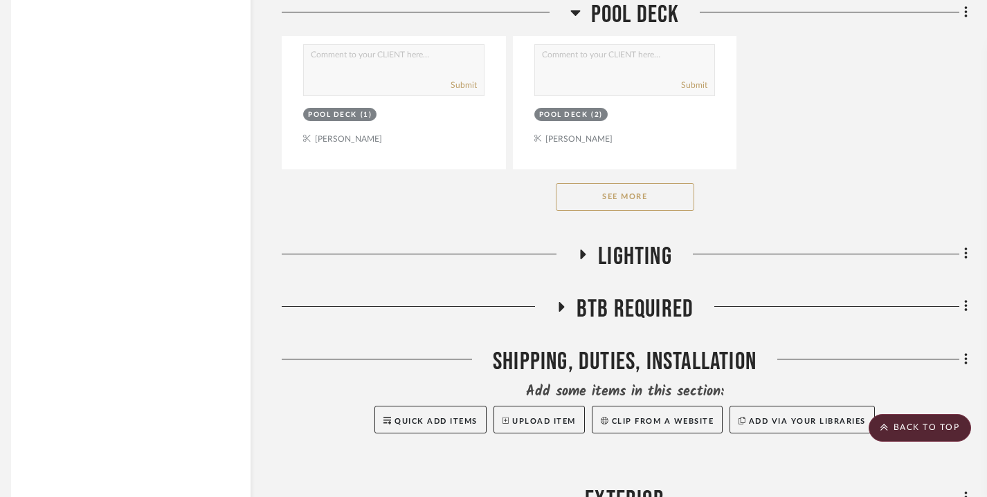
scroll to position [43465, 10]
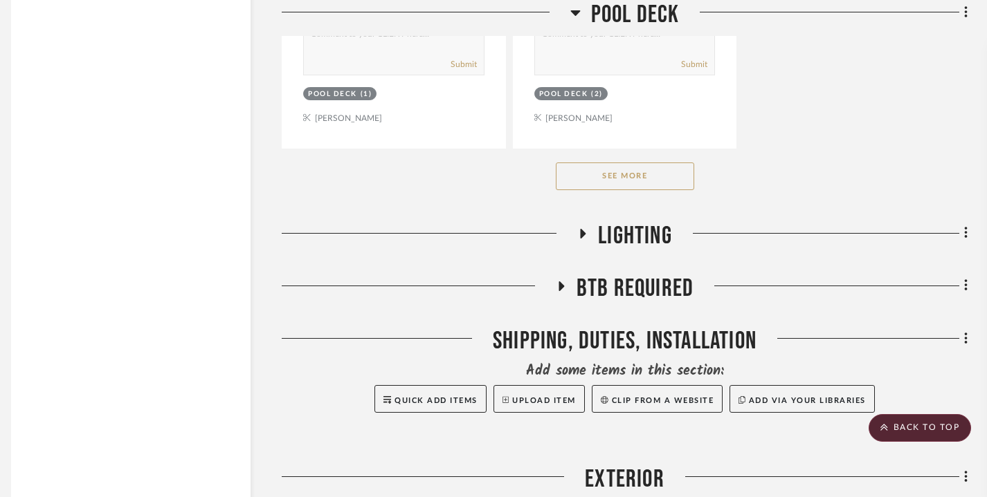
click at [585, 163] on button "See More" at bounding box center [625, 177] width 138 height 28
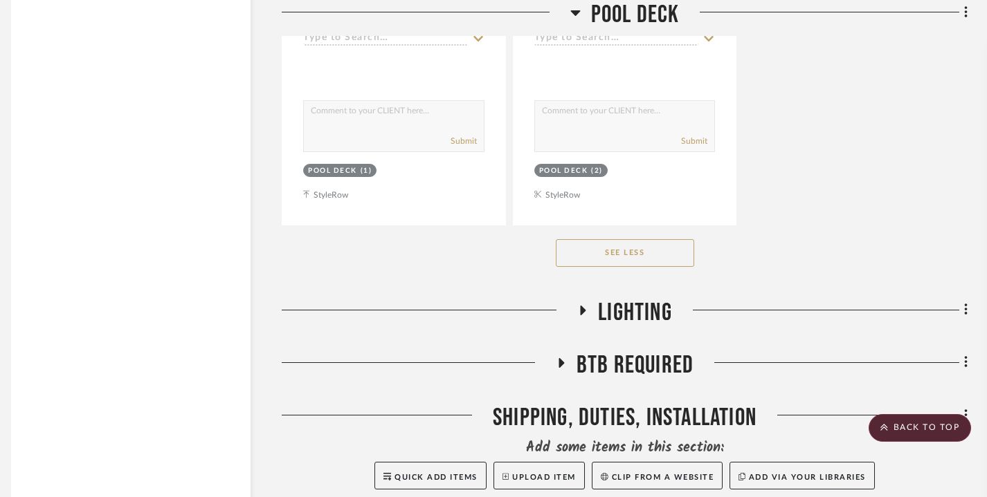
scroll to position [44622, 10]
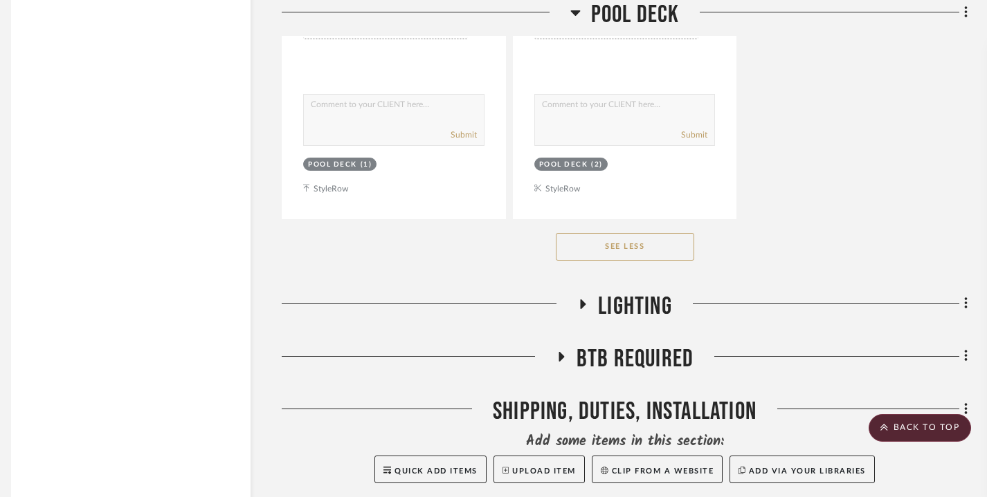
click at [585, 299] on icon at bounding box center [582, 304] width 17 height 10
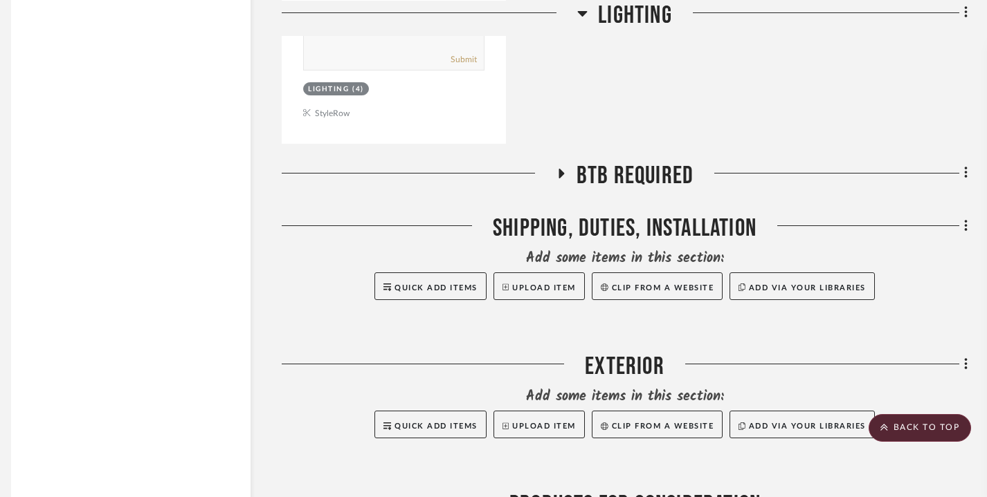
scroll to position [46069, 10]
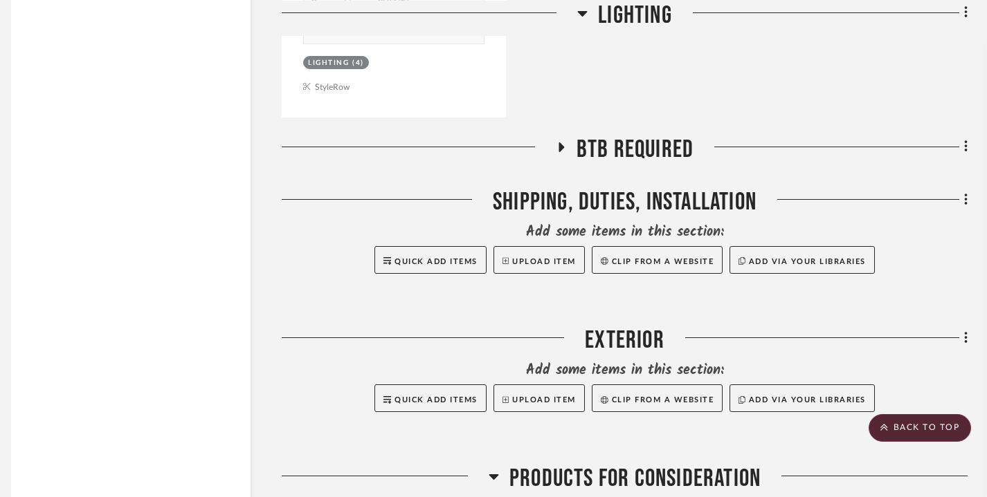
click at [562, 135] on h3 "BTB Required" at bounding box center [625, 150] width 138 height 30
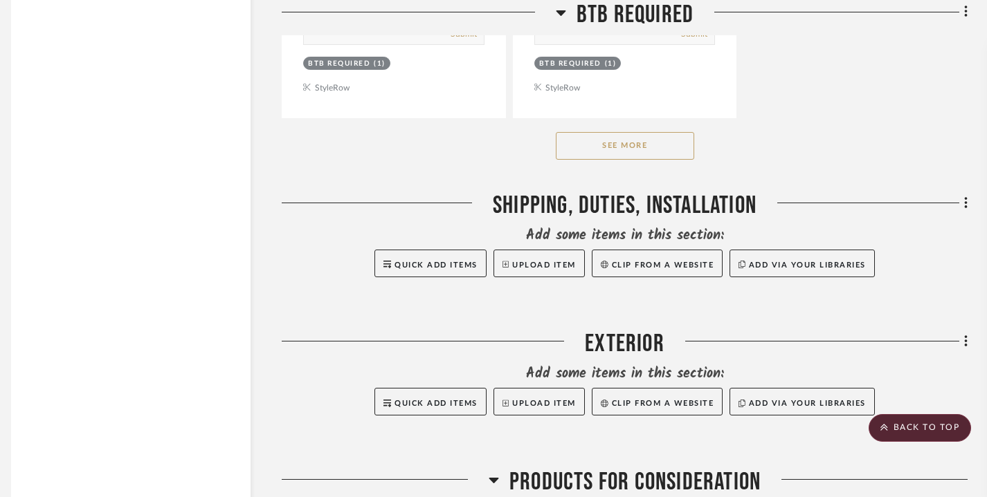
scroll to position [47995, 10]
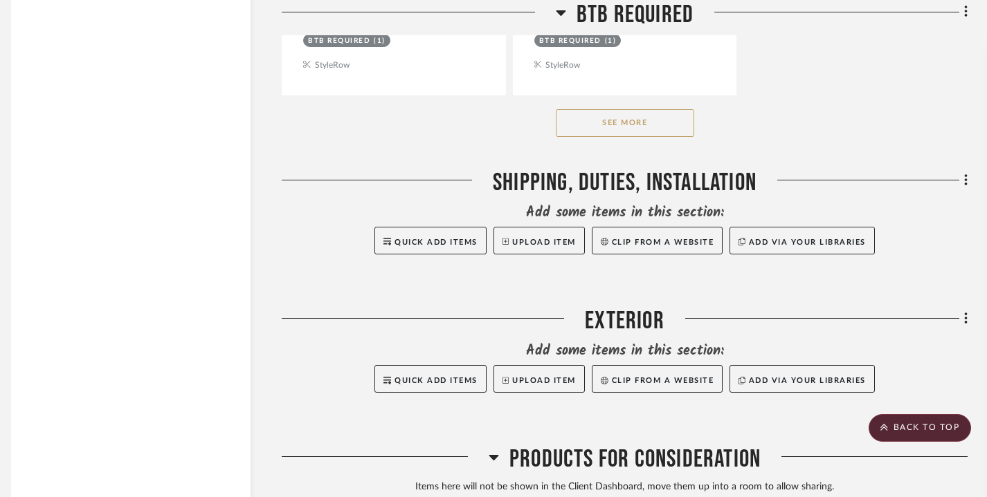
click at [598, 109] on button "See More" at bounding box center [625, 123] width 138 height 28
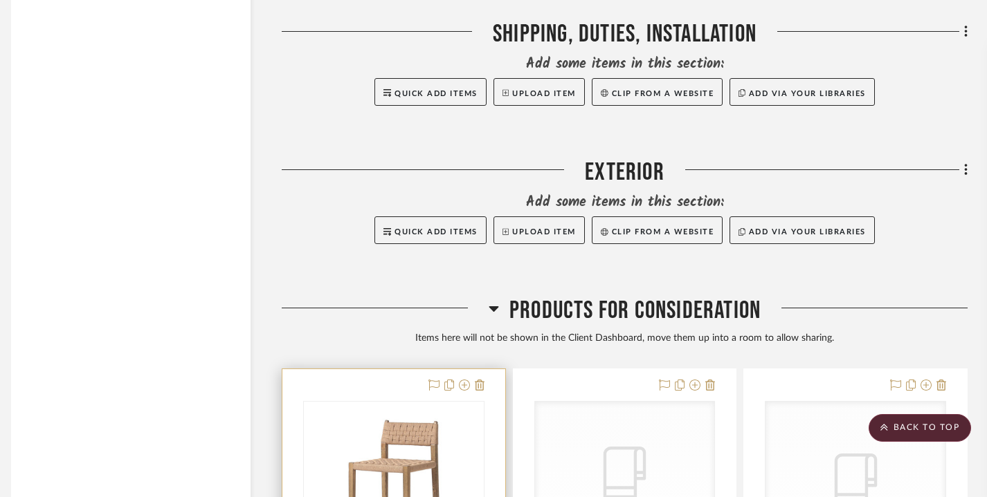
scroll to position [48253, 10]
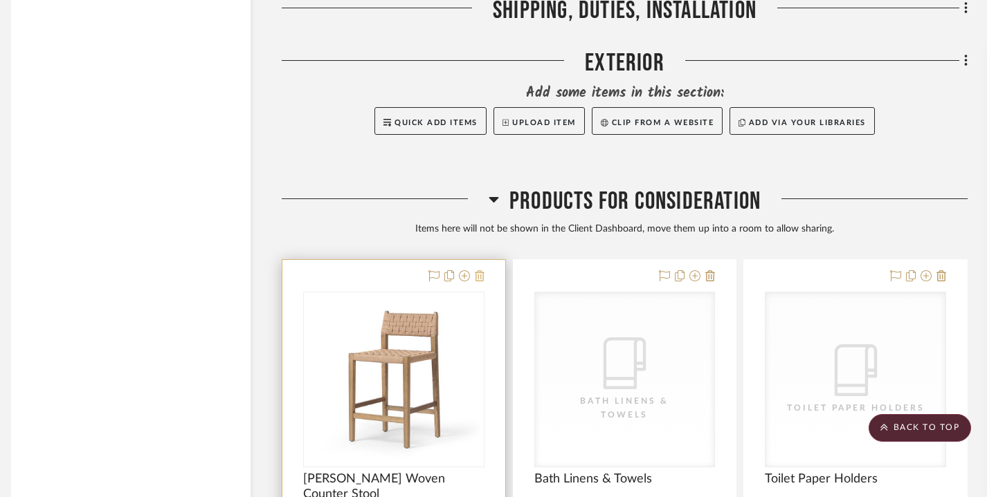
click at [482, 271] on icon at bounding box center [480, 276] width 10 height 11
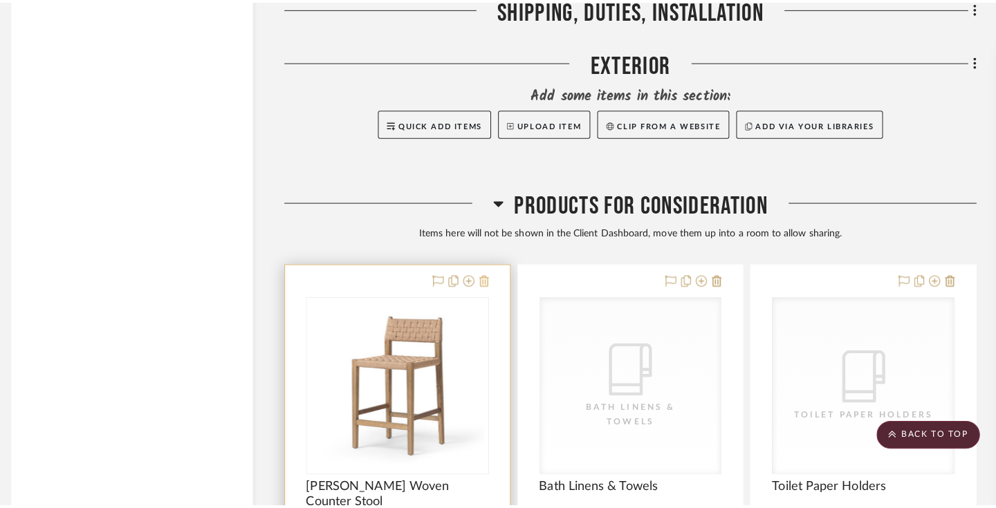
scroll to position [0, 0]
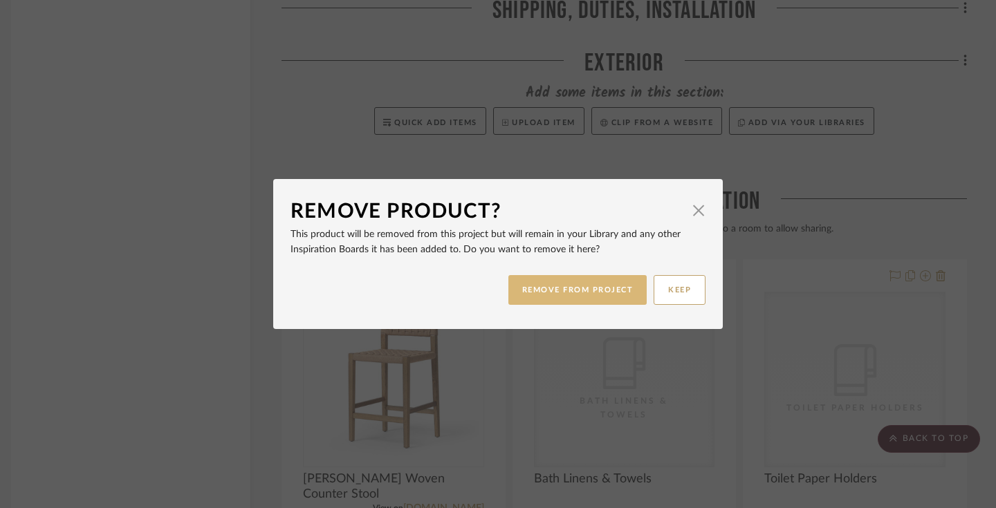
click at [554, 299] on button "REMOVE FROM PROJECT" at bounding box center [577, 290] width 139 height 30
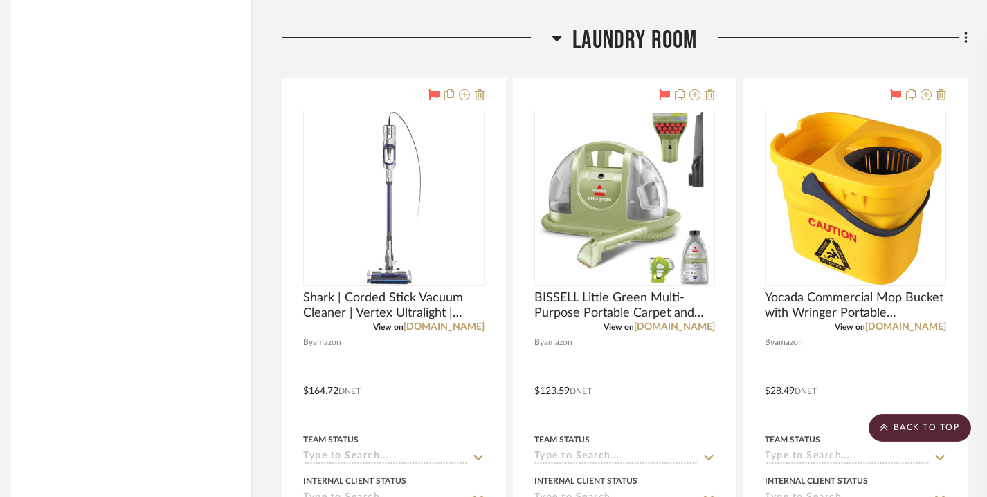
scroll to position [39746, 10]
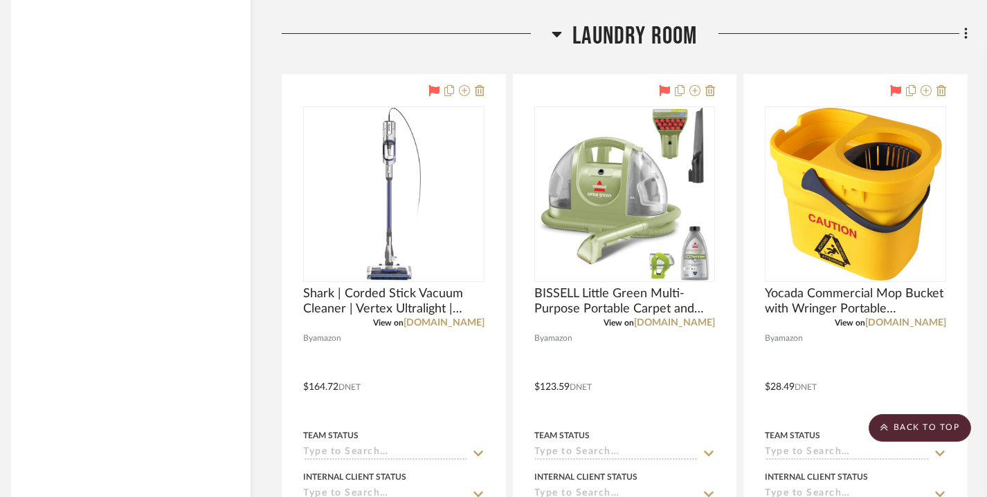
click at [555, 32] on icon at bounding box center [557, 35] width 10 height 6
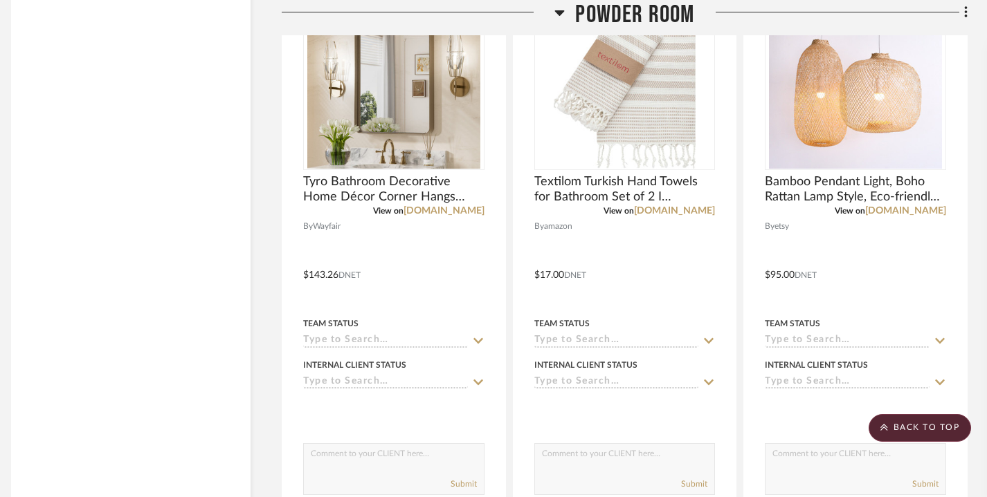
scroll to position [3712, 10]
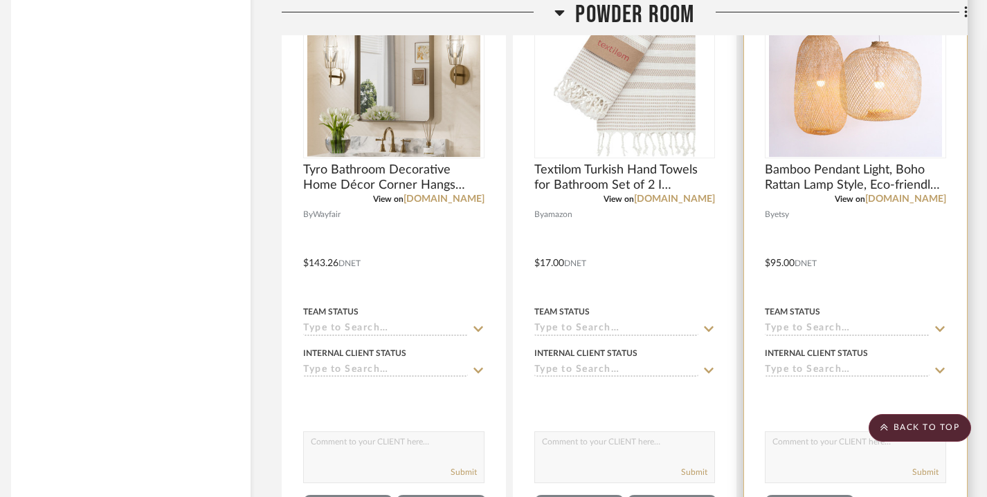
click at [865, 253] on div at bounding box center [855, 253] width 223 height 605
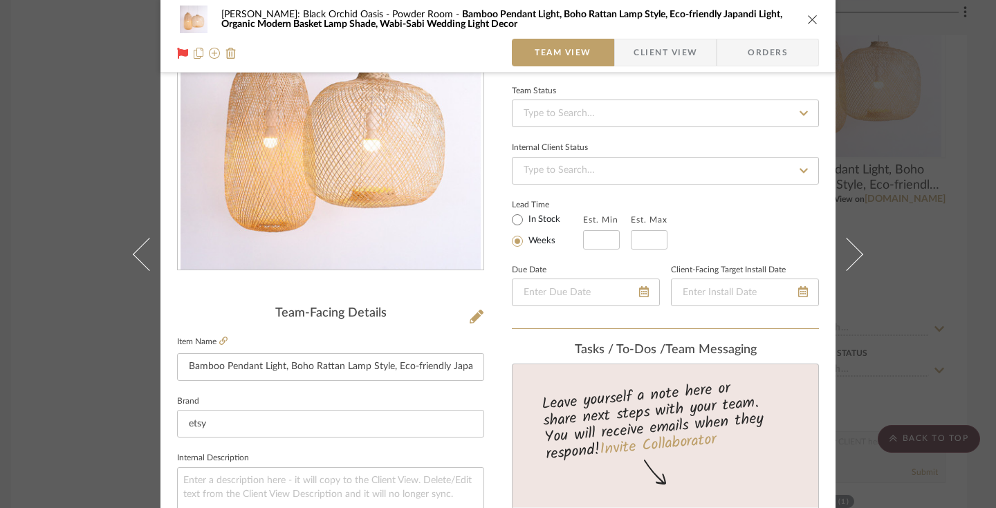
scroll to position [0, 0]
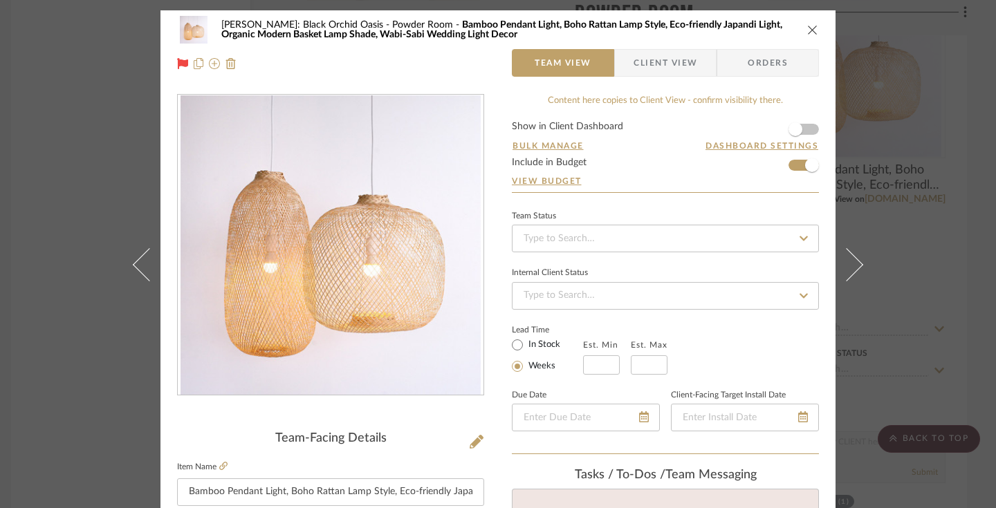
click at [807, 24] on icon "close" at bounding box center [812, 29] width 11 height 11
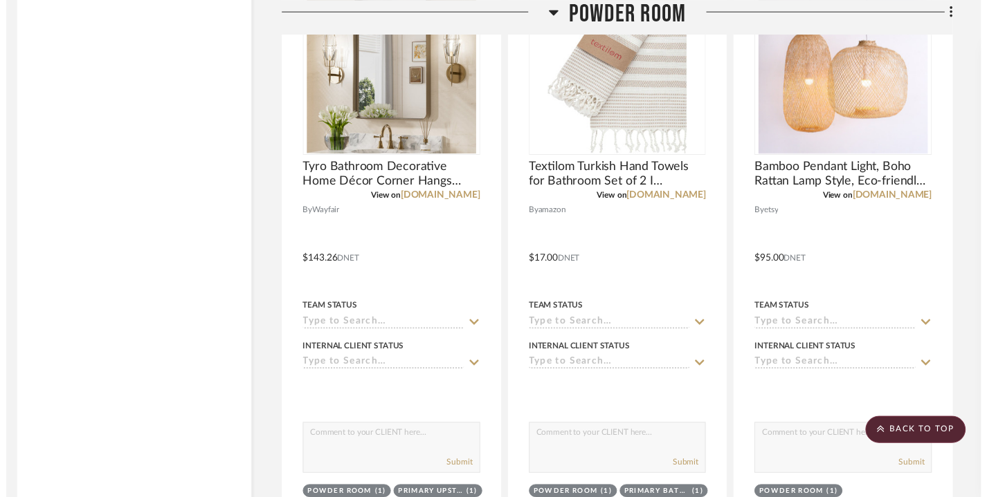
scroll to position [3712, 10]
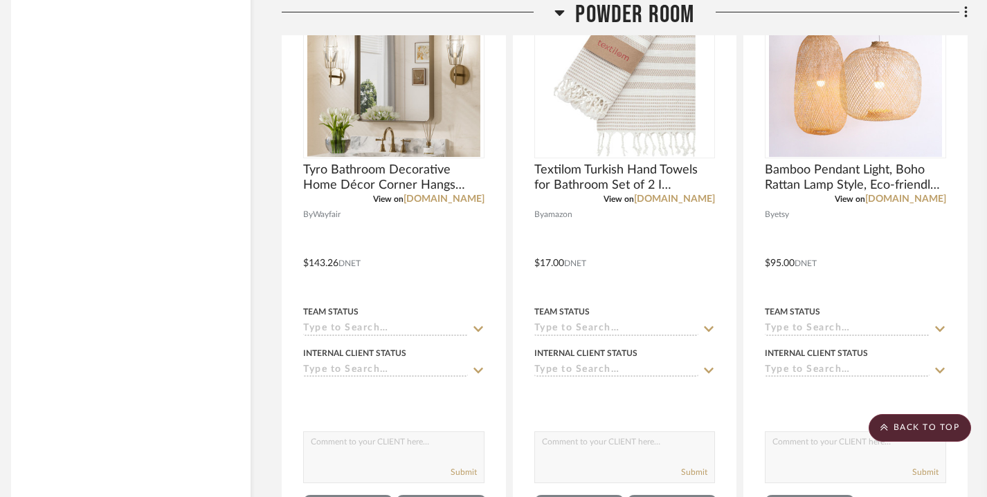
click at [560, 12] on icon at bounding box center [560, 13] width 10 height 6
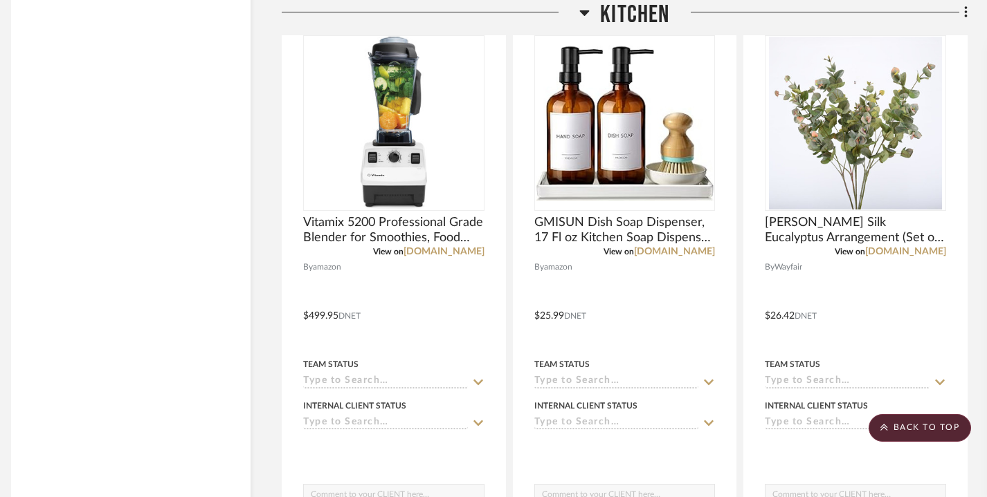
click at [583, 8] on icon at bounding box center [584, 12] width 10 height 17
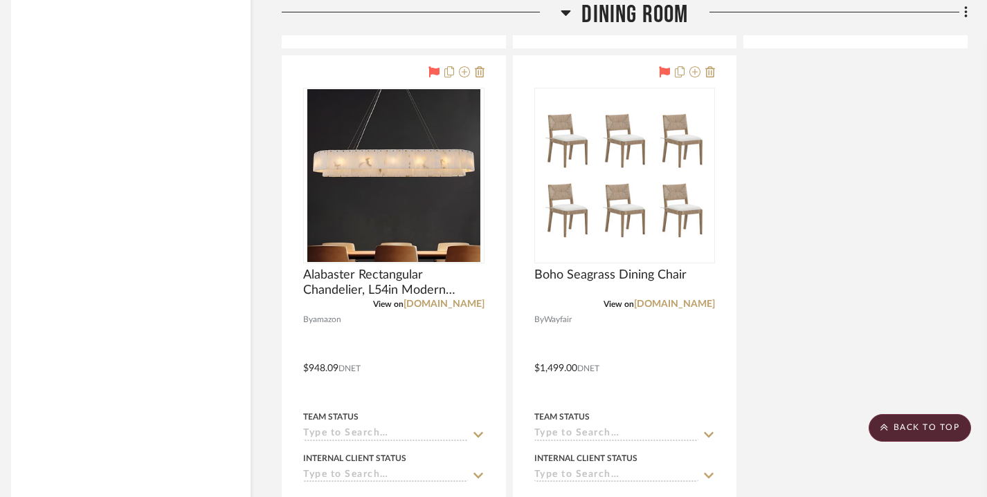
click at [563, 12] on icon at bounding box center [566, 13] width 10 height 6
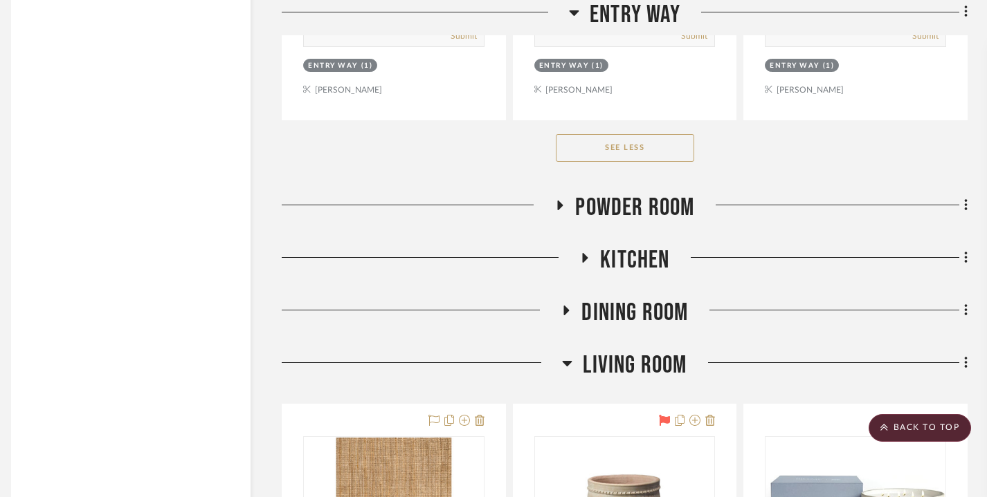
scroll to position [2795, 10]
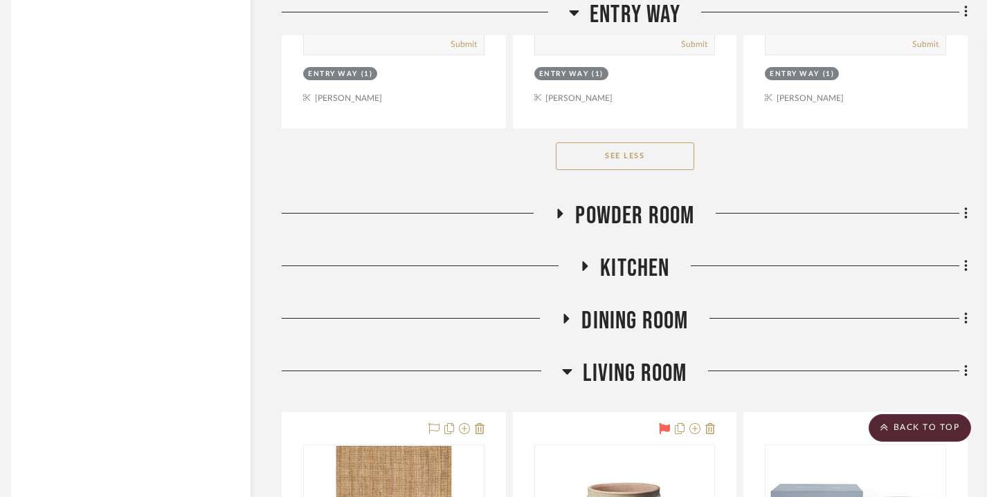
click at [565, 314] on icon at bounding box center [567, 319] width 6 height 10
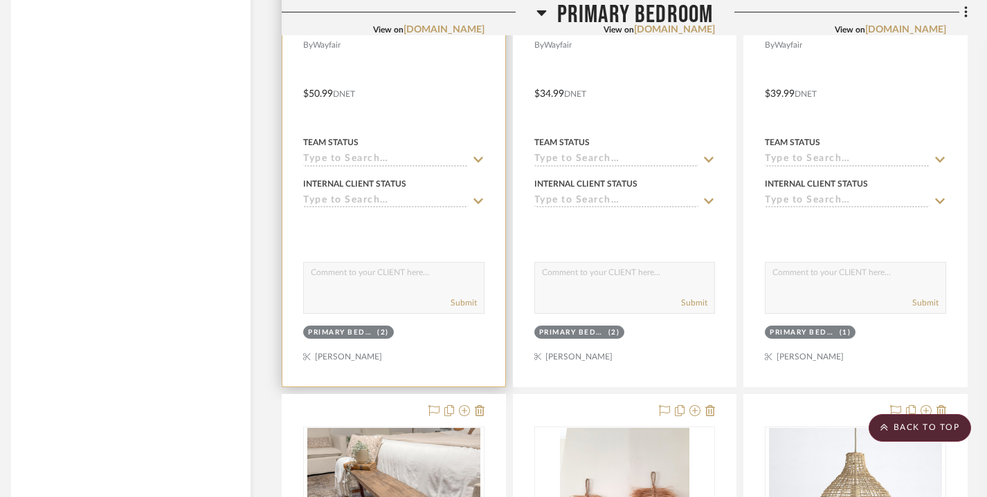
scroll to position [12930, 10]
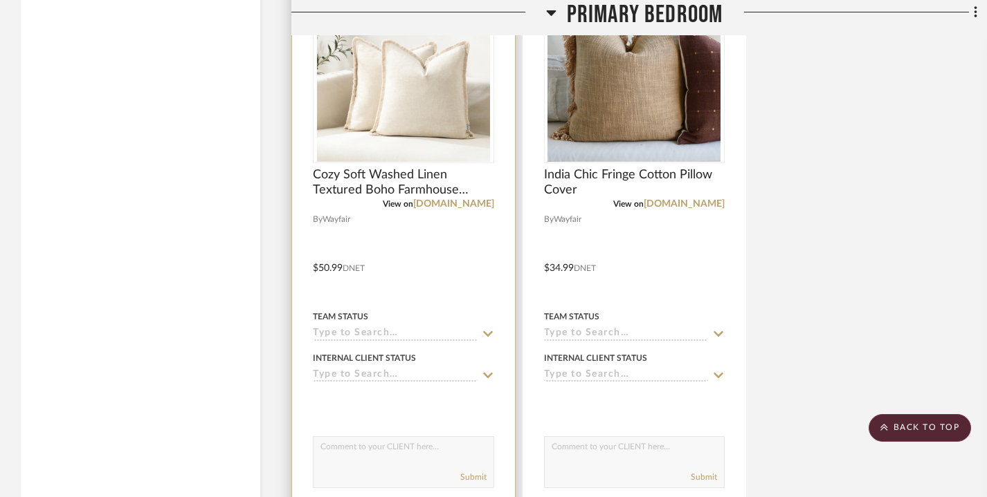
scroll to position [8978, 0]
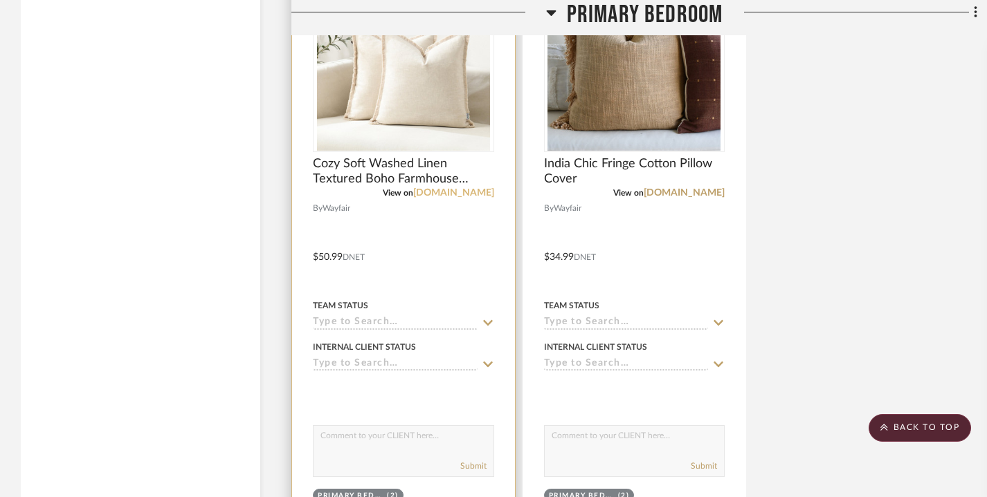
click at [456, 188] on link "[DOMAIN_NAME]" at bounding box center [453, 193] width 81 height 10
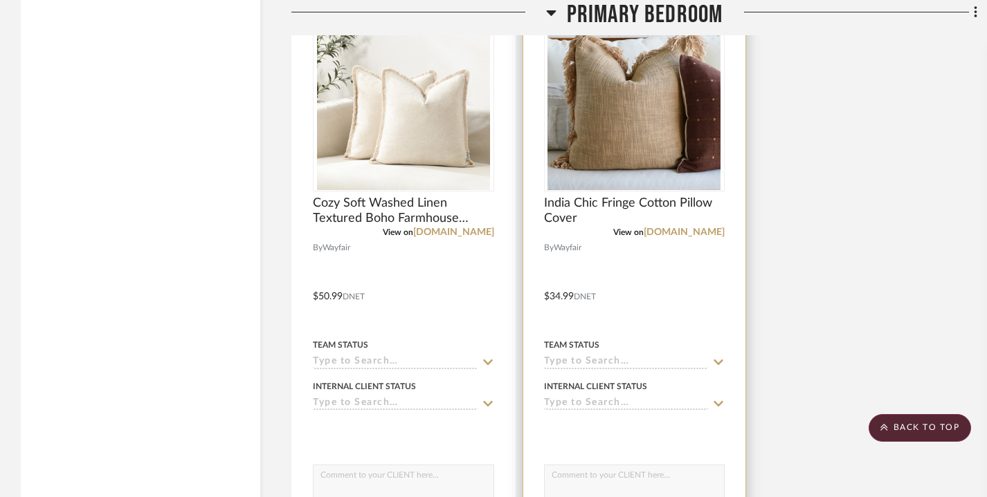
scroll to position [8997, 0]
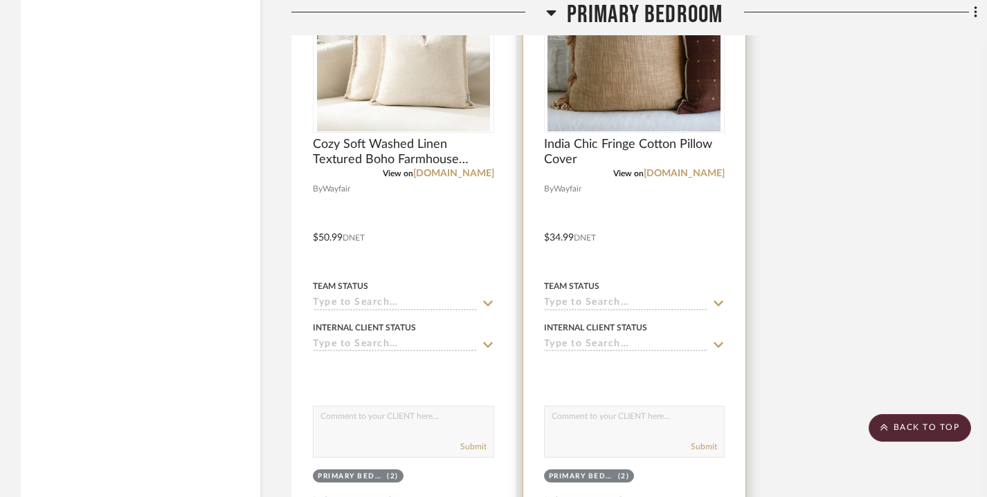
click at [566, 183] on span "Wayfair" at bounding box center [567, 189] width 28 height 13
click at [679, 169] on link "[DOMAIN_NAME]" at bounding box center [683, 174] width 81 height 10
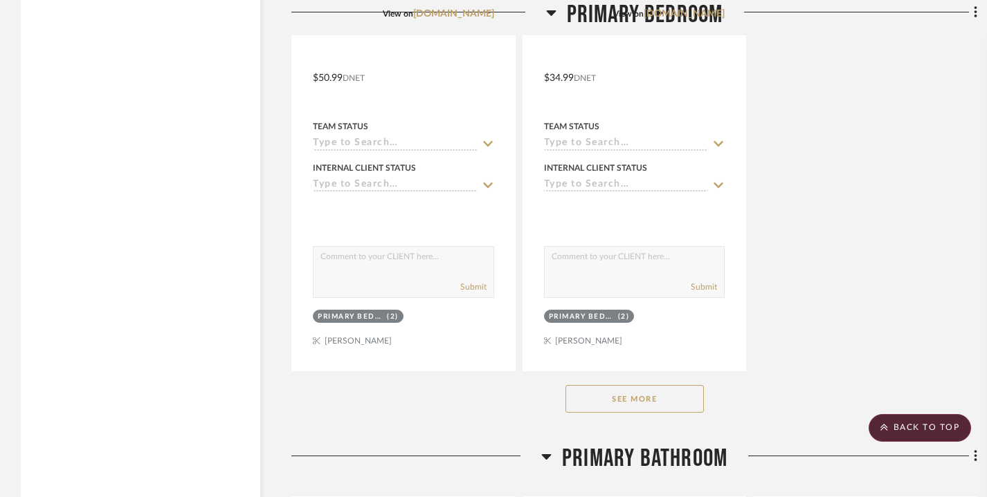
scroll to position [9246, 0]
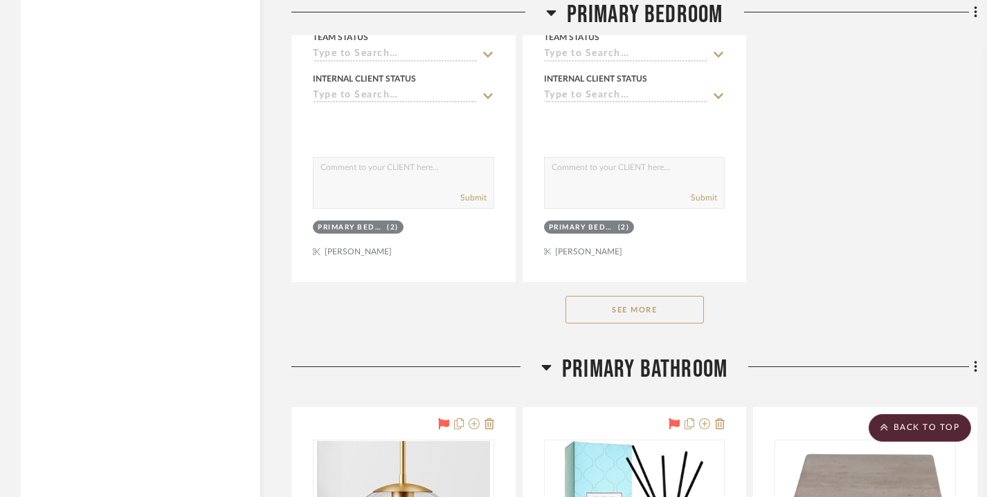
click at [610, 296] on button "See More" at bounding box center [634, 310] width 138 height 28
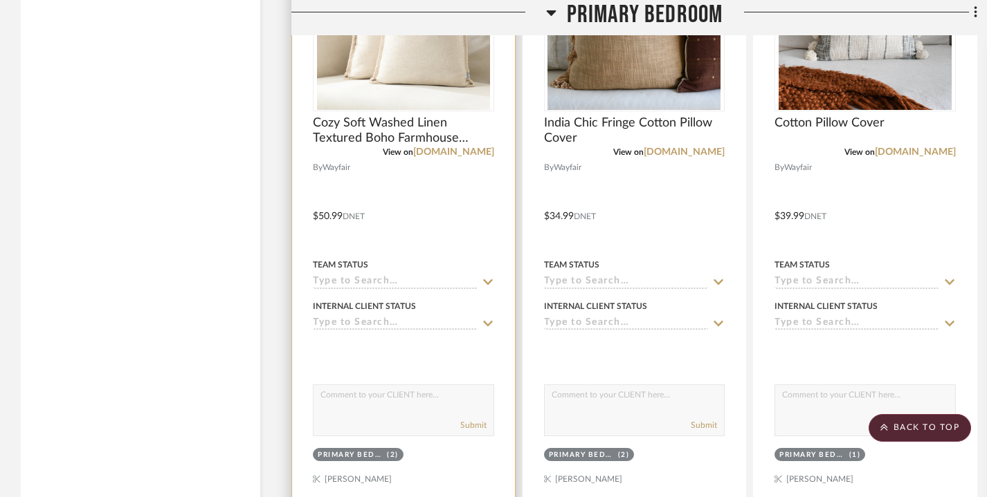
scroll to position [8957, 0]
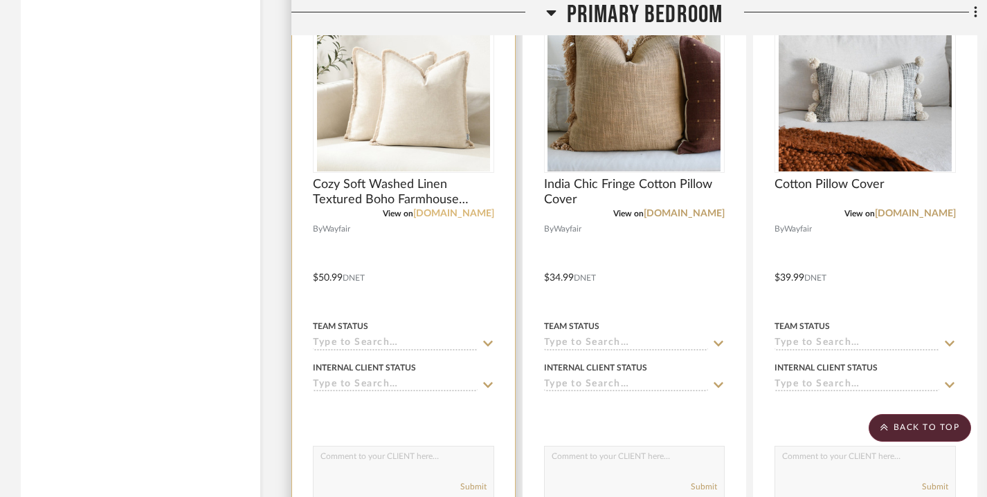
click at [463, 209] on link "[DOMAIN_NAME]" at bounding box center [453, 214] width 81 height 10
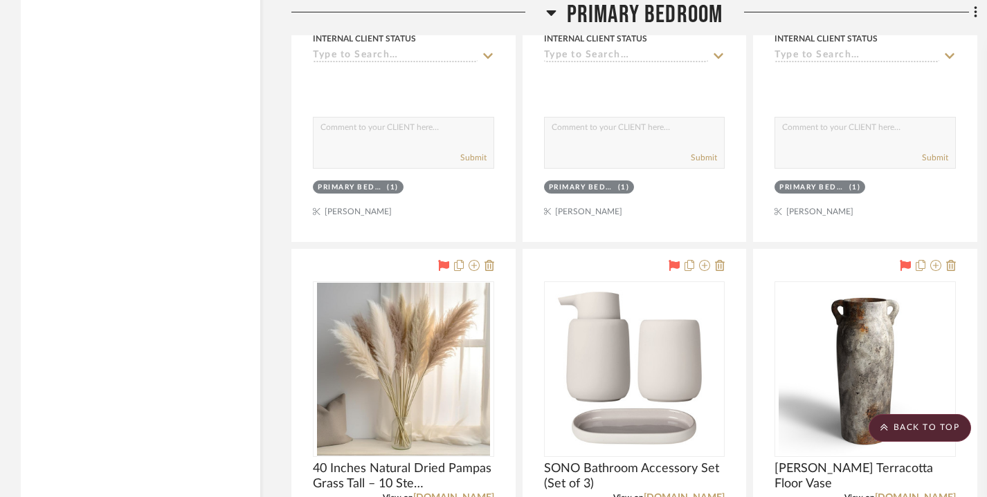
scroll to position [8052, 0]
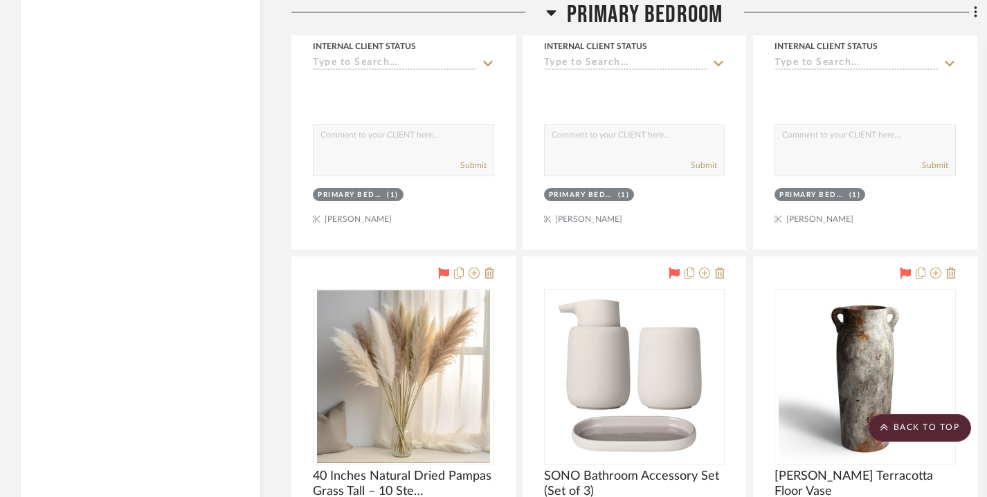
click at [551, 15] on icon at bounding box center [551, 13] width 10 height 6
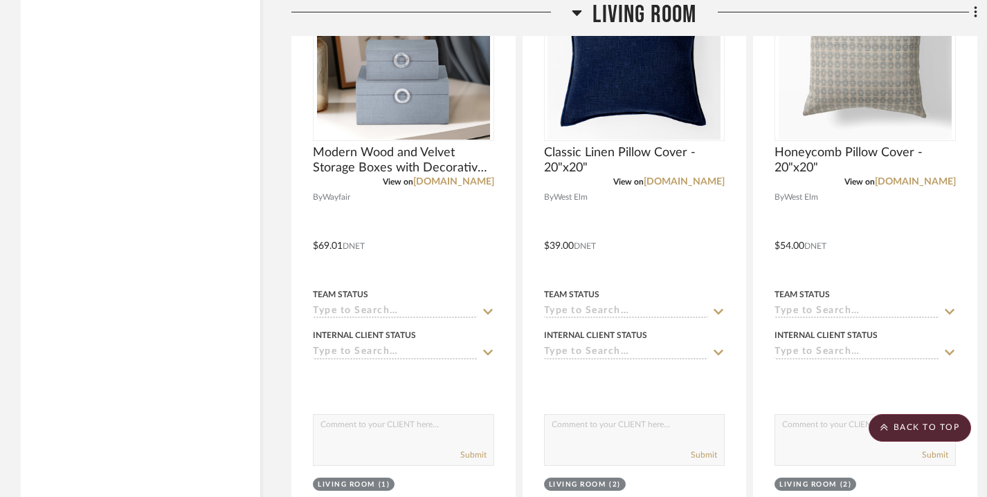
scroll to position [5091, 0]
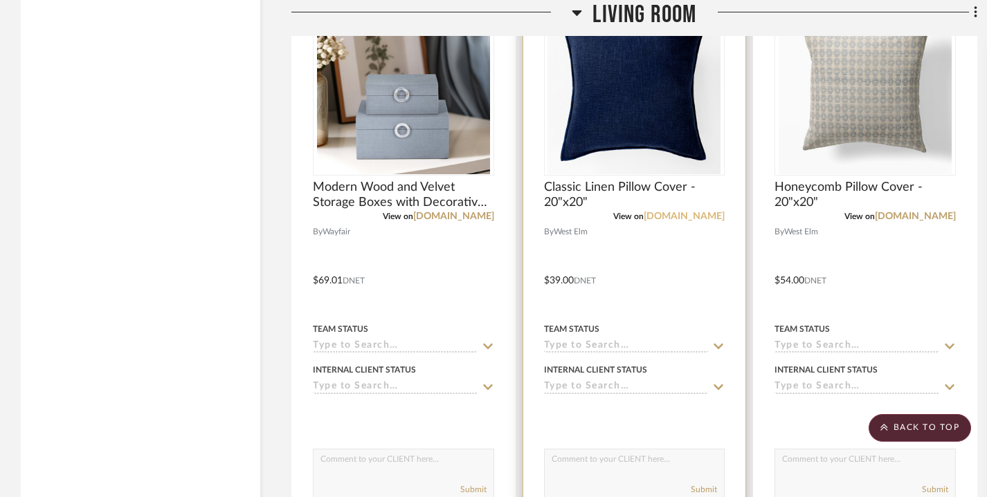
click at [691, 212] on link "[DOMAIN_NAME]" at bounding box center [683, 217] width 81 height 10
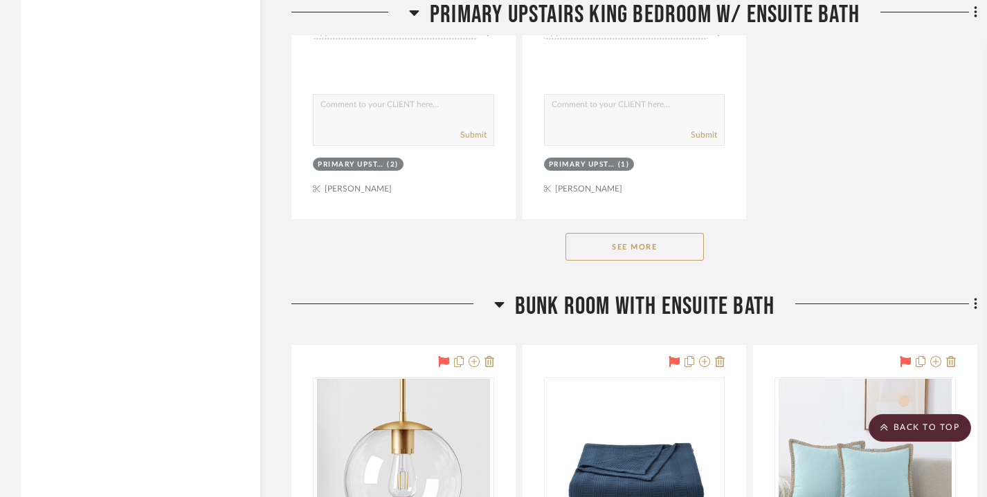
scroll to position [11356, 0]
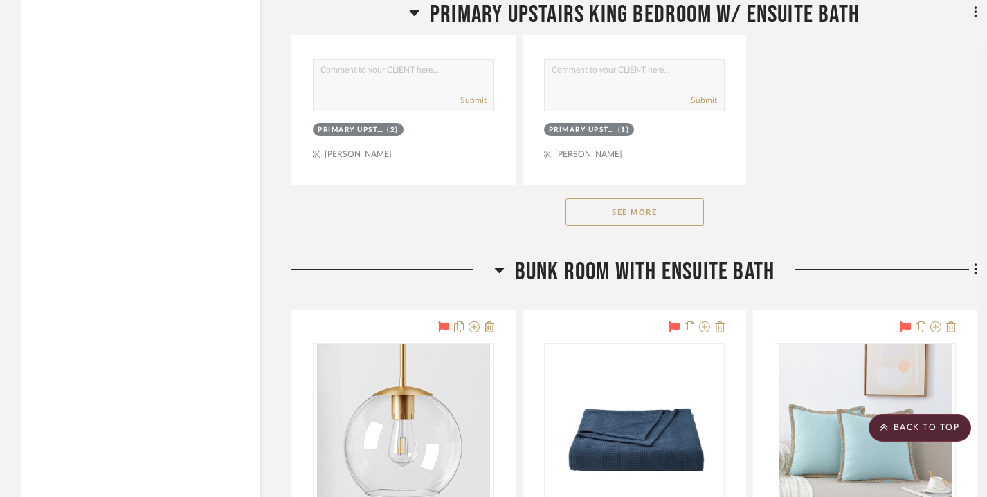
click at [606, 209] on button "See More" at bounding box center [634, 213] width 138 height 28
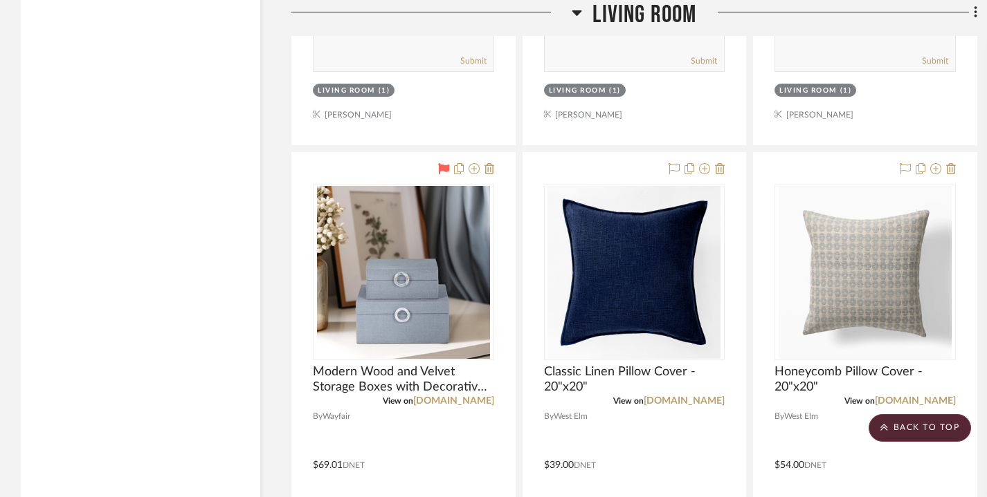
scroll to position [4725, 0]
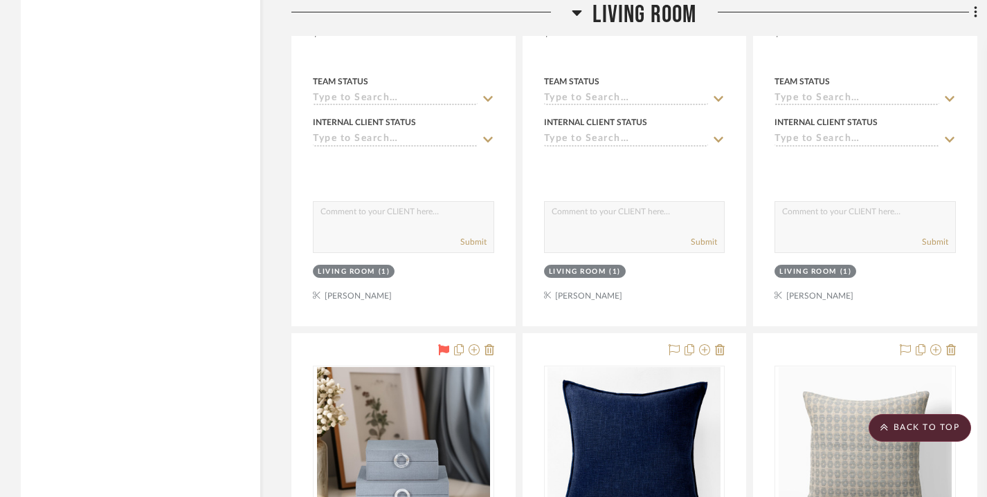
click at [577, 9] on icon at bounding box center [576, 12] width 10 height 17
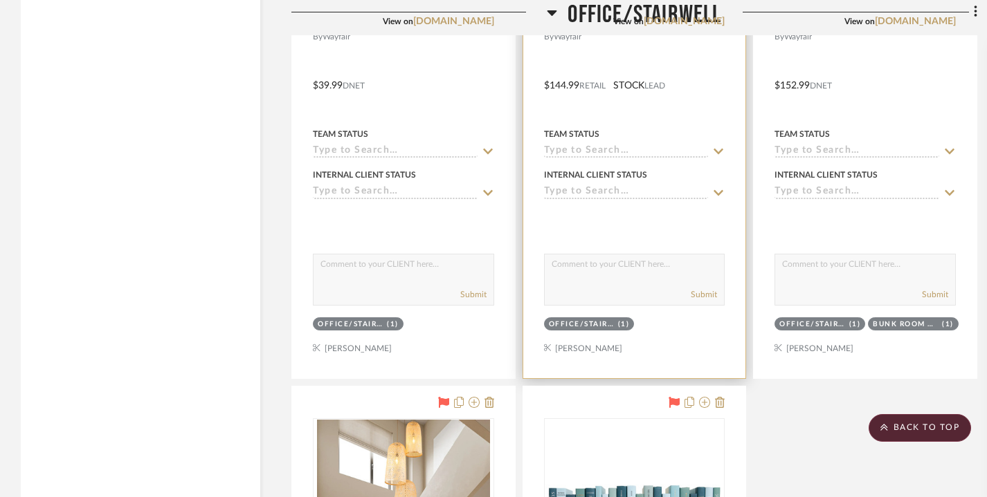
click at [549, 15] on div "View on wayfair.com" at bounding box center [634, 21] width 181 height 12
click at [550, 15] on div "View on wayfair.com" at bounding box center [634, 21] width 181 height 12
click at [551, 15] on div "View on wayfair.com" at bounding box center [634, 21] width 181 height 12
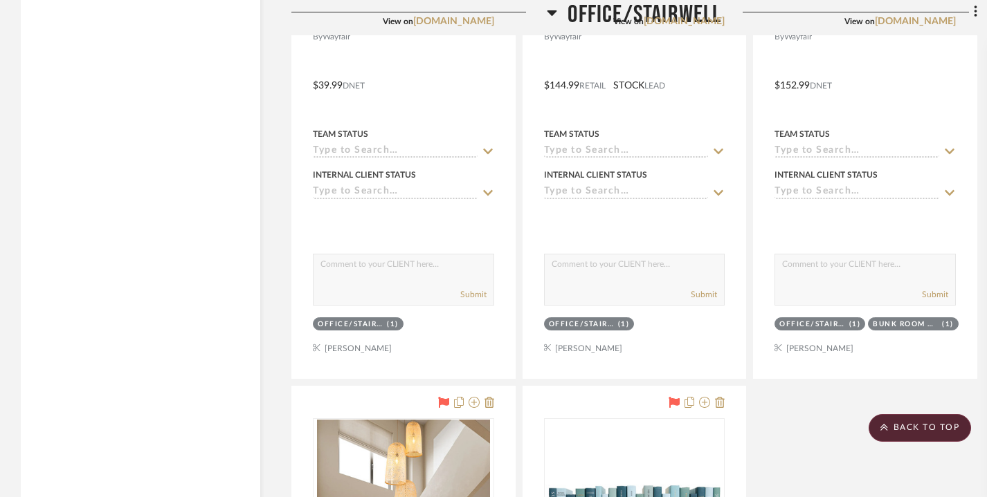
scroll to position [4460, 0]
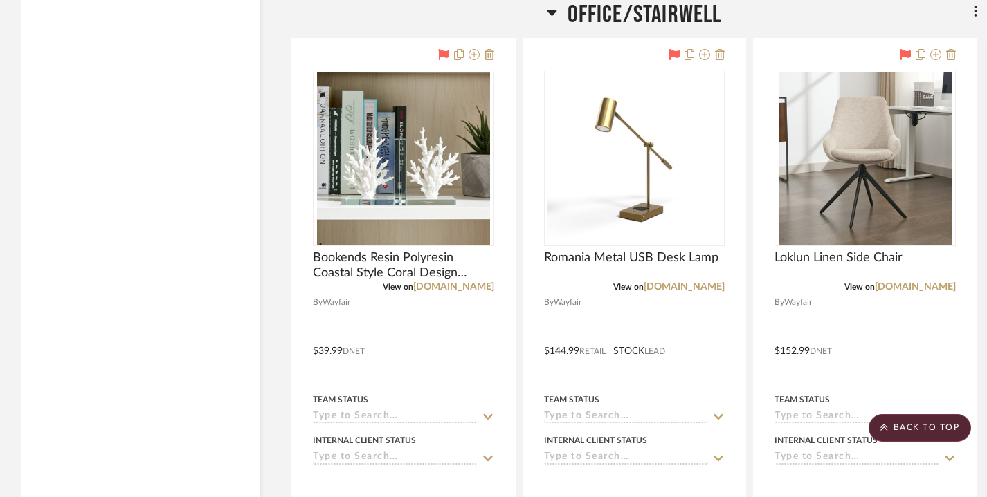
click at [551, 12] on icon at bounding box center [552, 13] width 10 height 6
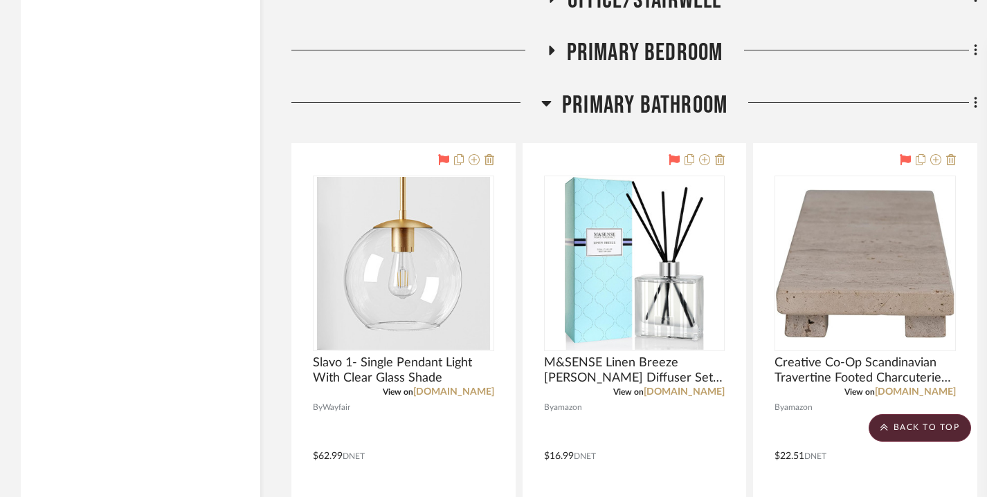
click at [551, 12] on div "Office/Stairwell" at bounding box center [634, 2] width 686 height 35
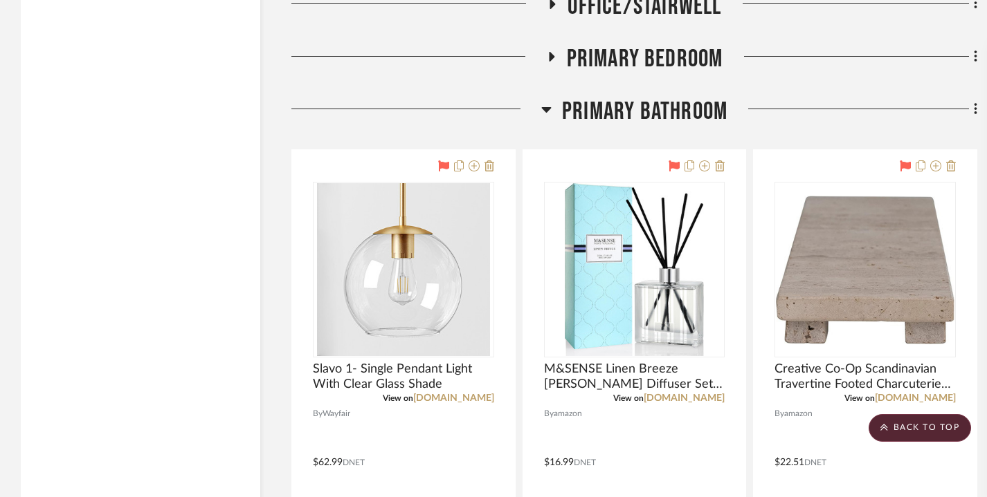
click at [544, 107] on icon at bounding box center [546, 110] width 10 height 6
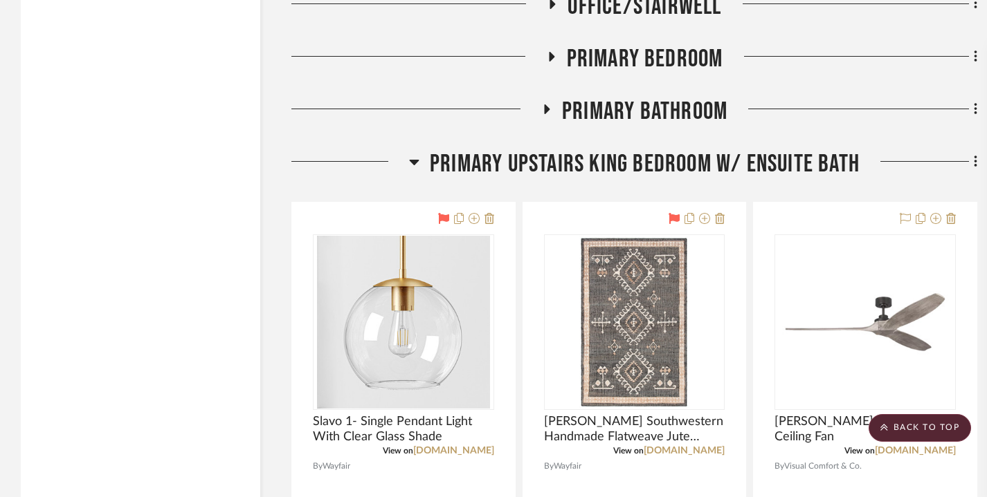
click at [553, 54] on icon at bounding box center [550, 56] width 17 height 10
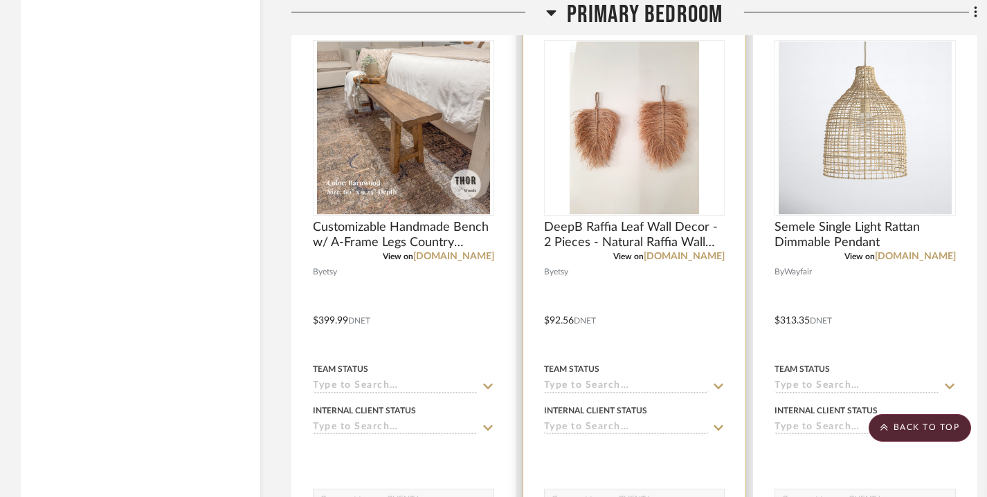
scroll to position [6349, 0]
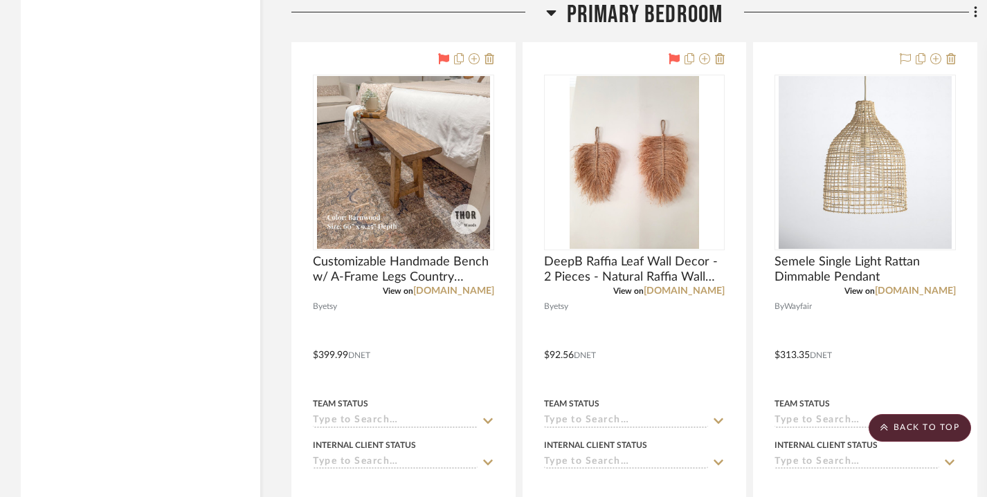
click at [547, 10] on icon at bounding box center [551, 12] width 10 height 17
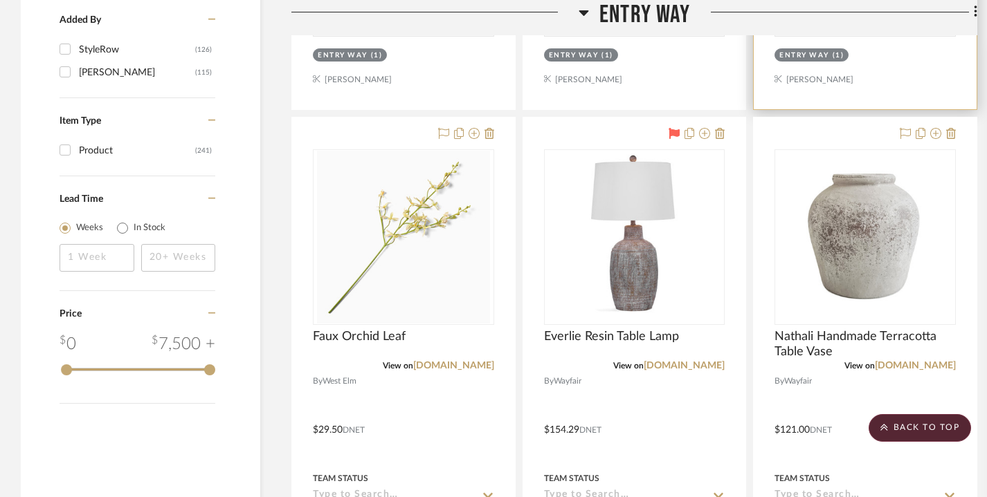
scroll to position [1589, 0]
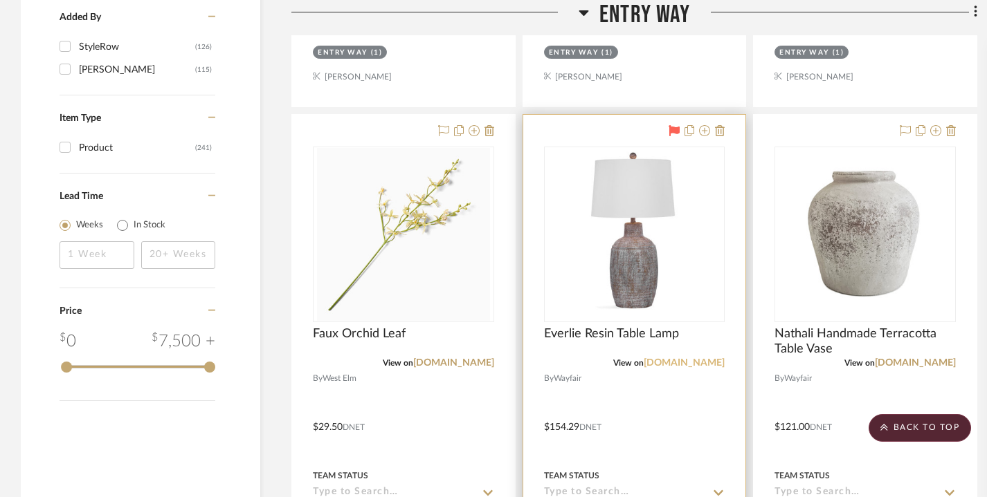
click at [685, 361] on link "[DOMAIN_NAME]" at bounding box center [683, 363] width 81 height 10
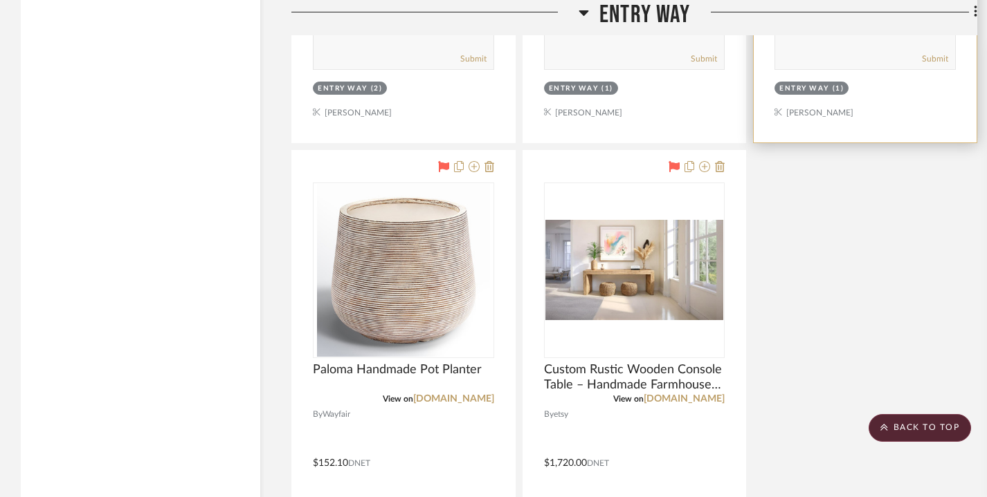
scroll to position [2172, 0]
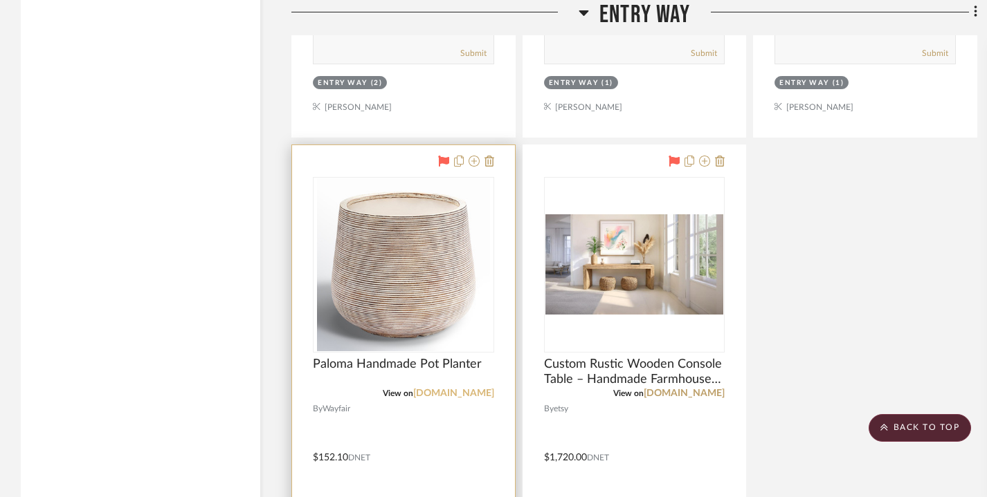
click at [455, 391] on link "[DOMAIN_NAME]" at bounding box center [453, 394] width 81 height 10
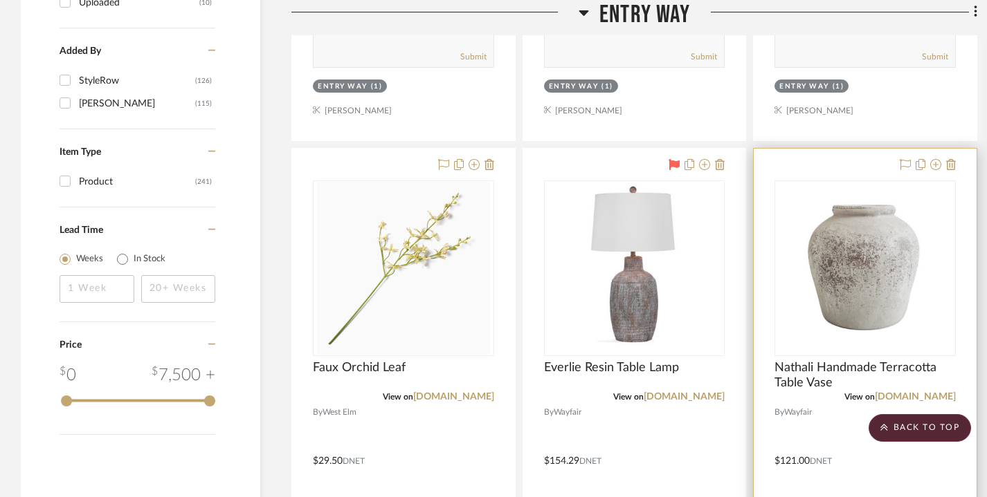
scroll to position [1554, 0]
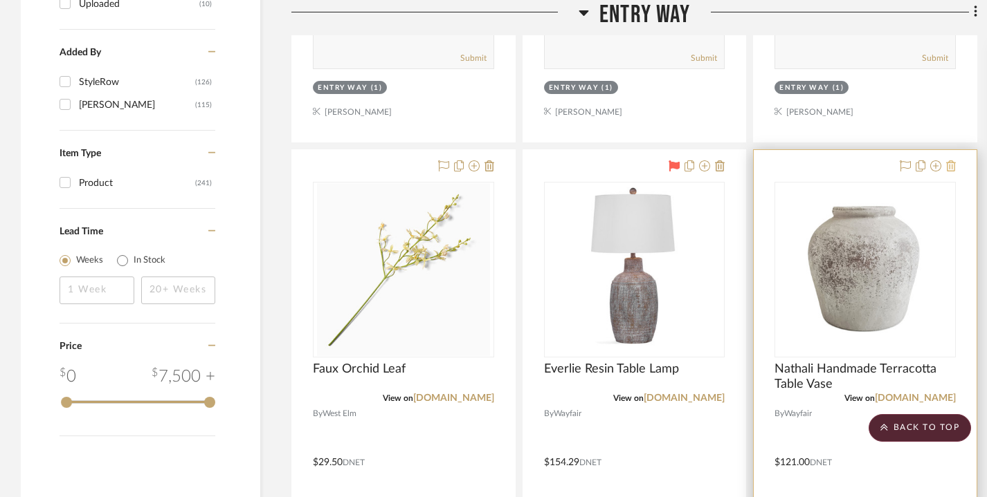
click at [951, 165] on icon at bounding box center [951, 166] width 10 height 11
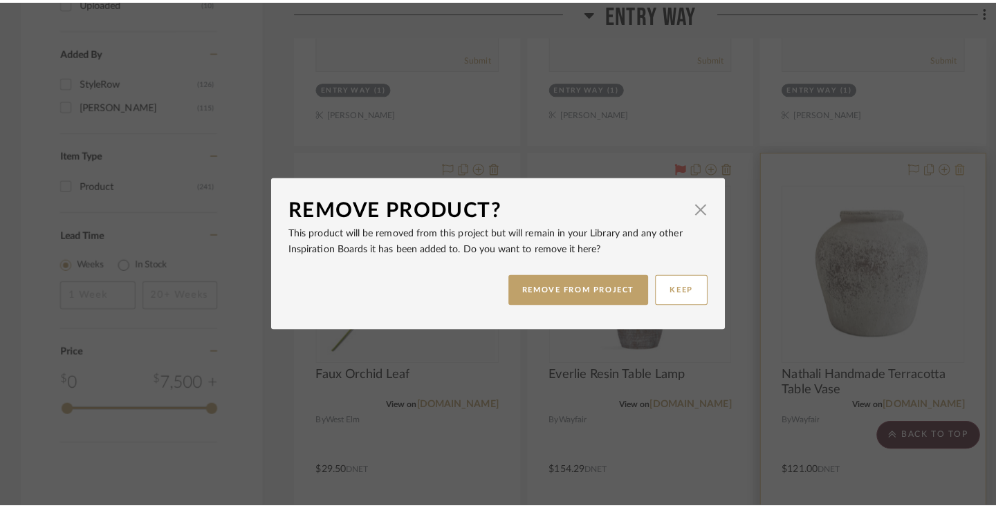
scroll to position [0, 0]
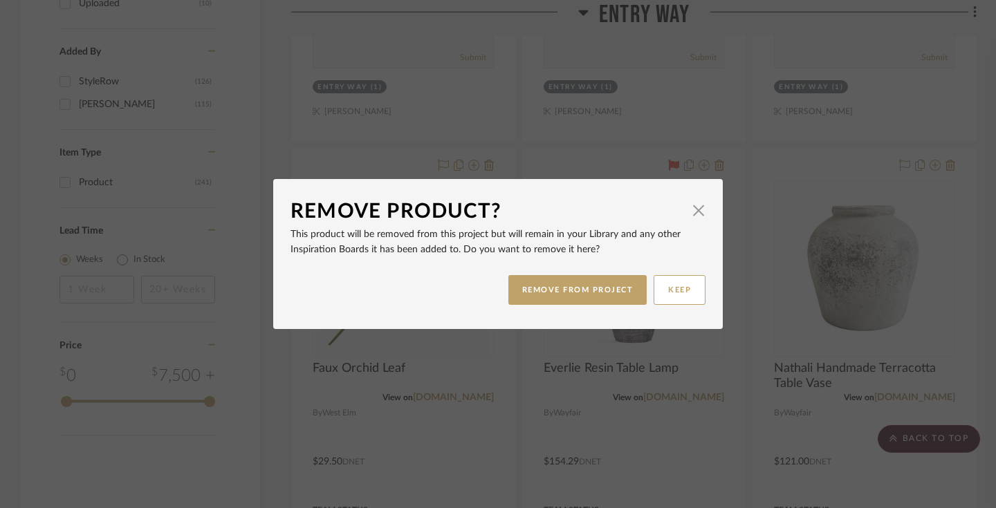
click at [888, 358] on div "Remove Product? × This product will be removed from this project but will remai…" at bounding box center [498, 254] width 996 height 508
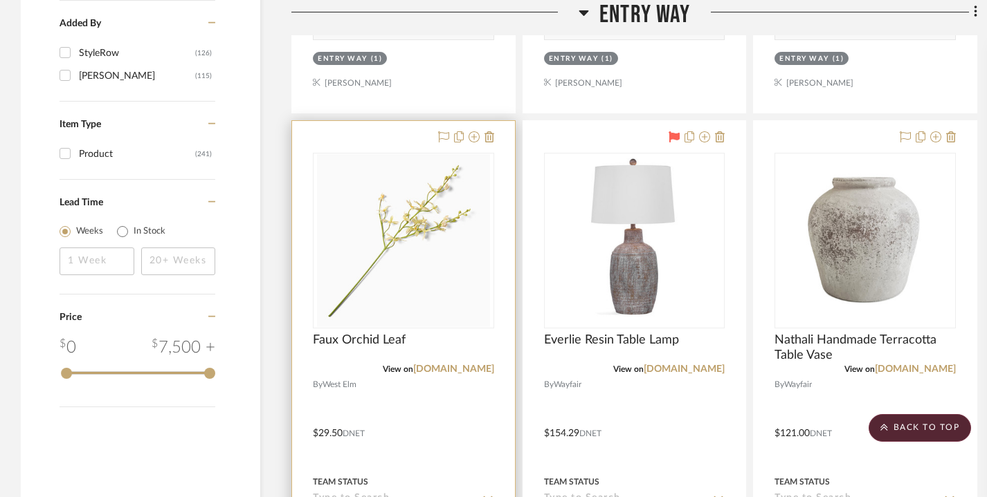
scroll to position [1597, 0]
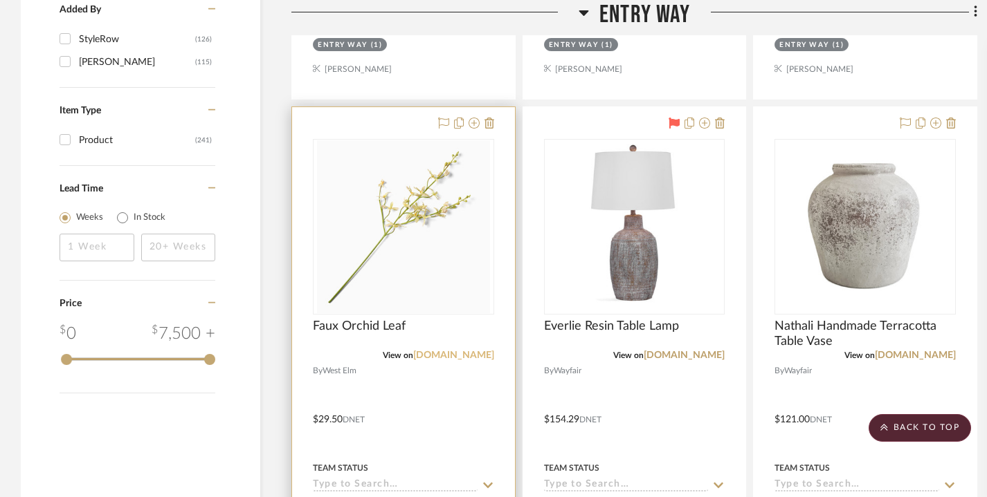
click at [448, 351] on link "[DOMAIN_NAME]" at bounding box center [453, 356] width 81 height 10
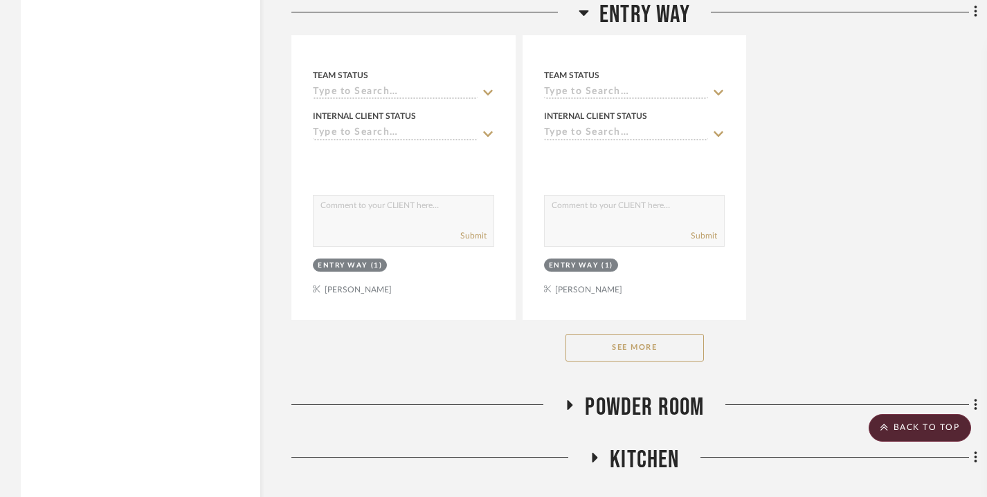
scroll to position [2608, 0]
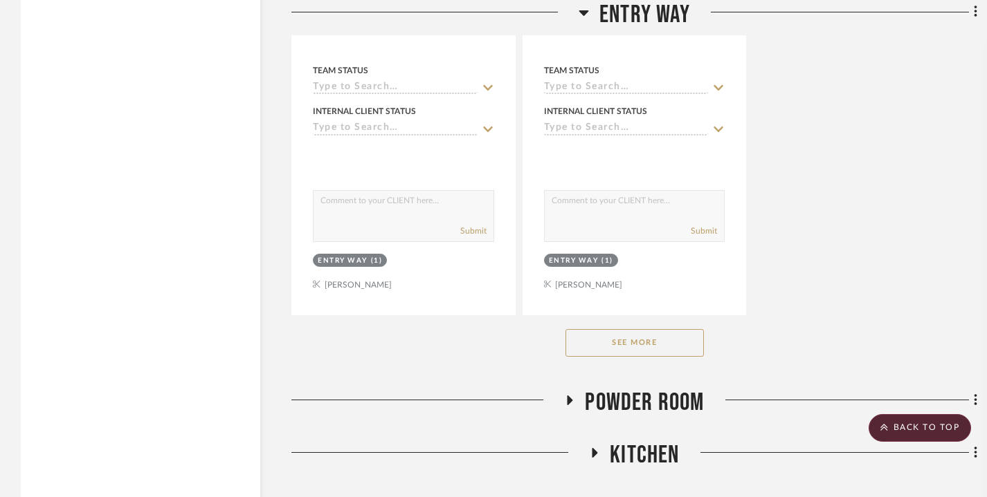
click at [596, 350] on button "See More" at bounding box center [634, 343] width 138 height 28
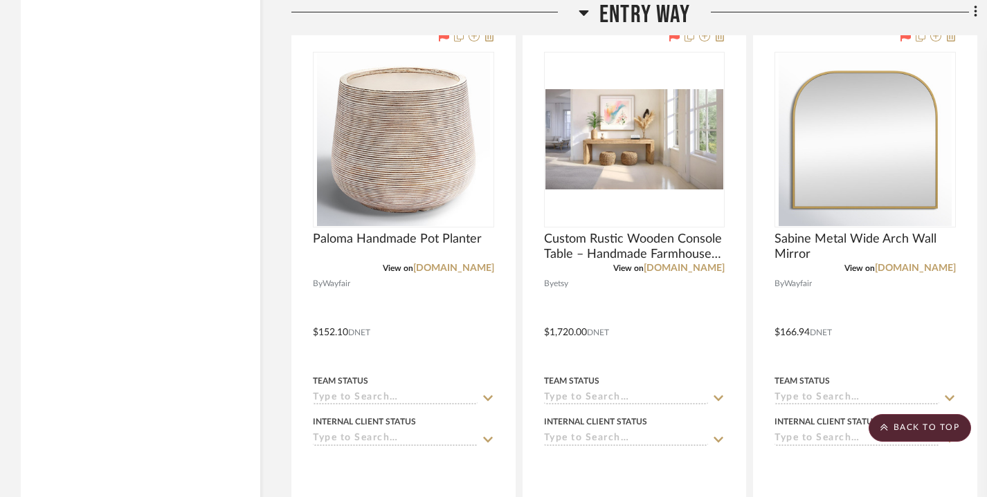
scroll to position [2295, 0]
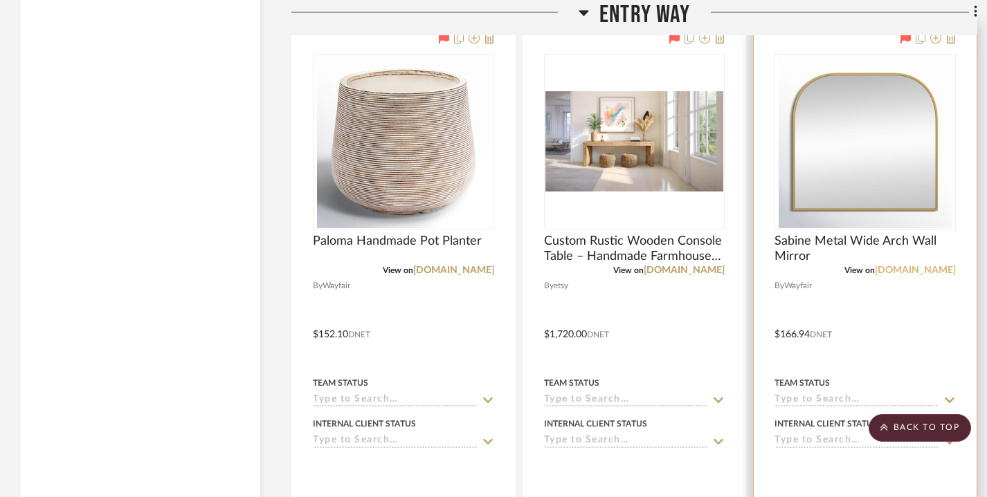
click at [915, 271] on link "[DOMAIN_NAME]" at bounding box center [914, 271] width 81 height 10
